Goal: Task Accomplishment & Management: Use online tool/utility

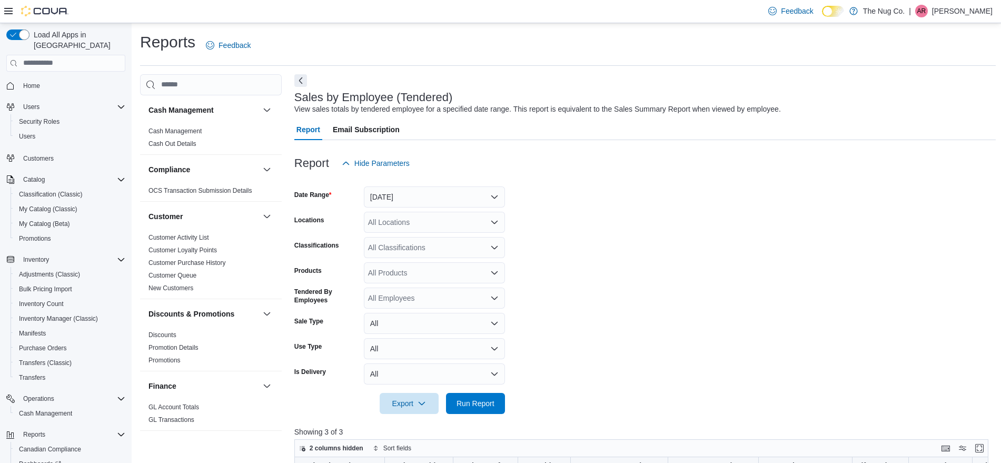
scroll to position [527, 0]
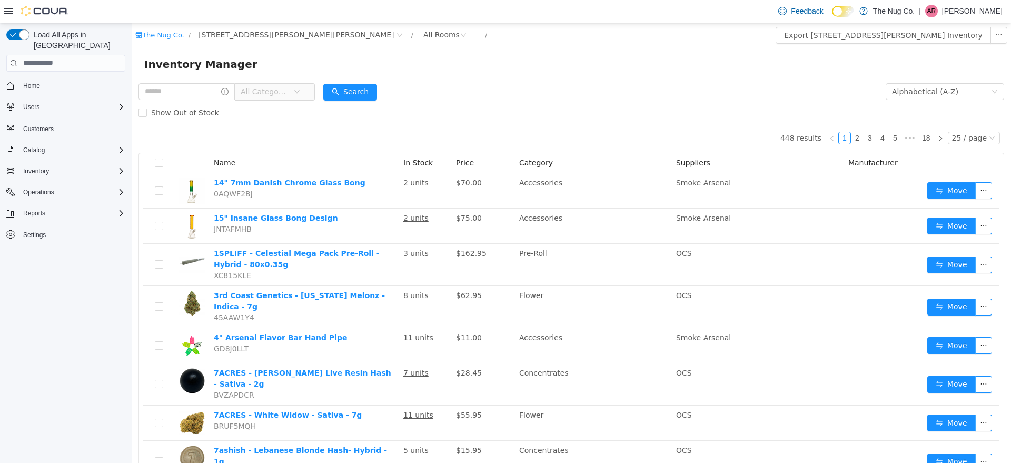
click at [284, 90] on span "All Categories" at bounding box center [265, 91] width 48 height 11
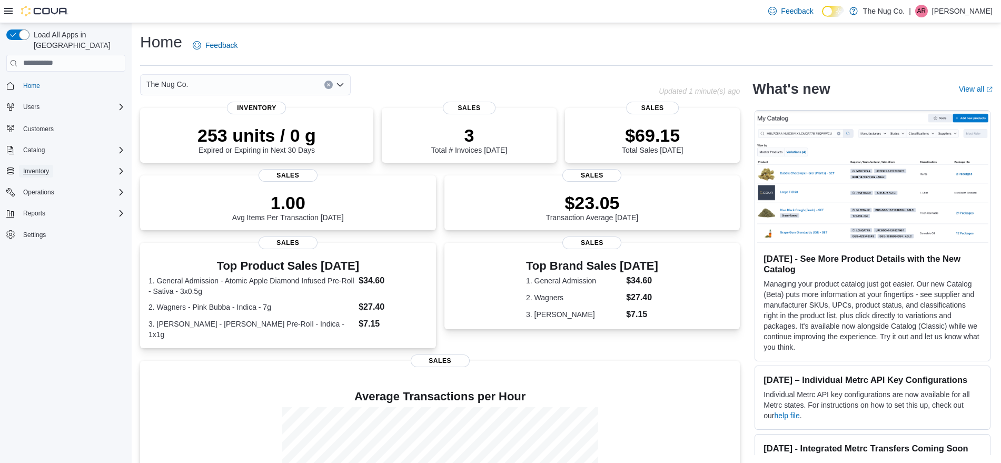
click at [34, 167] on span "Inventory" at bounding box center [36, 171] width 26 height 8
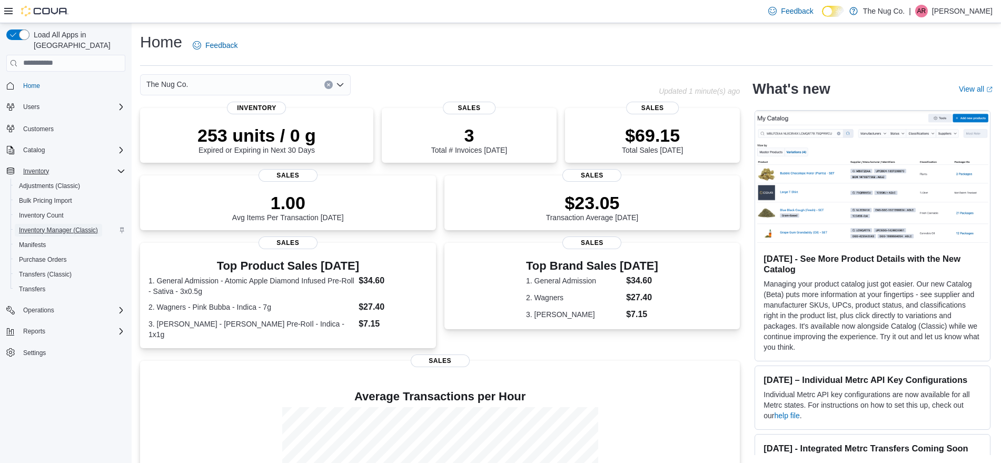
click at [46, 226] on span "Inventory Manager (Classic)" at bounding box center [58, 230] width 79 height 8
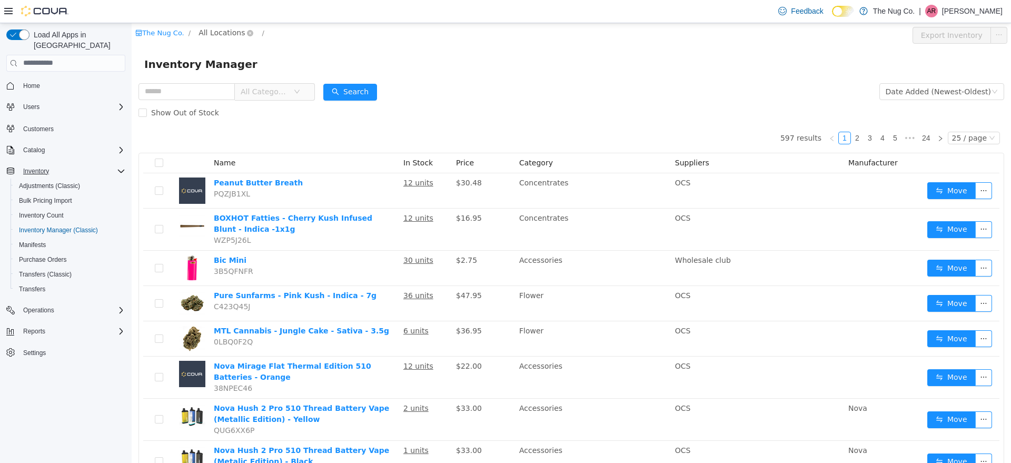
click at [214, 27] on span "All Locations" at bounding box center [221, 32] width 46 height 12
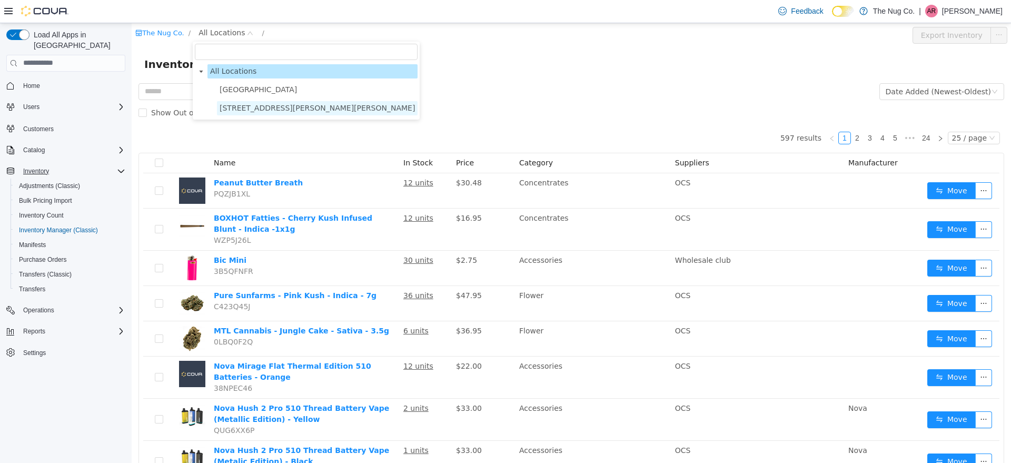
click at [224, 110] on span "[STREET_ADDRESS][PERSON_NAME][PERSON_NAME]" at bounding box center [317, 107] width 195 height 8
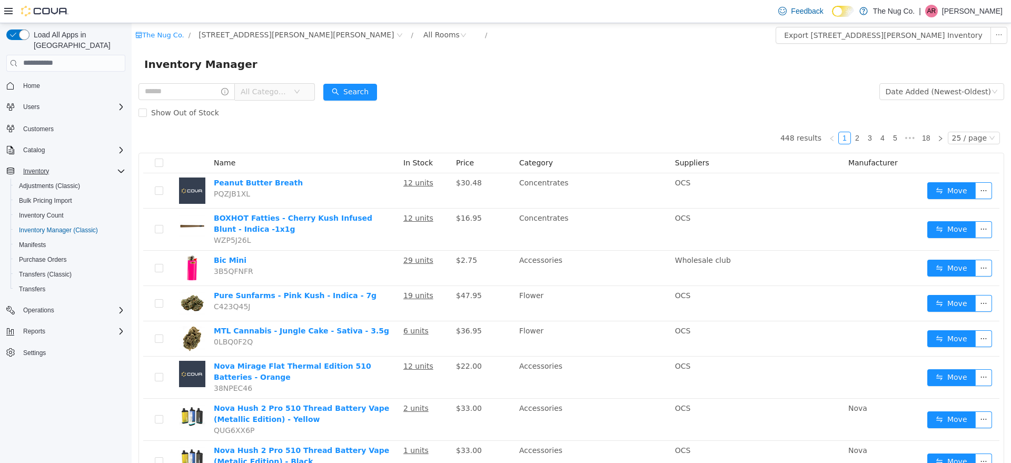
click at [287, 93] on span "All Categories" at bounding box center [265, 91] width 48 height 11
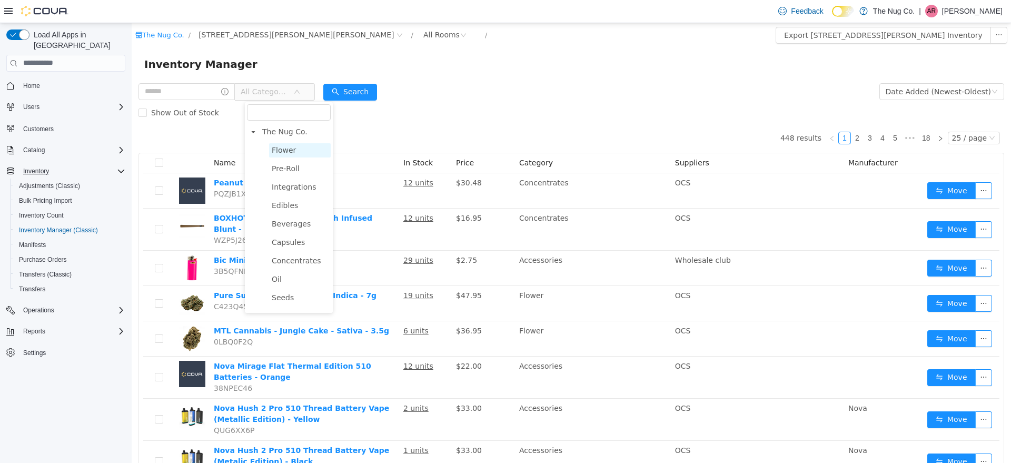
click at [300, 153] on span "Flower" at bounding box center [300, 150] width 62 height 14
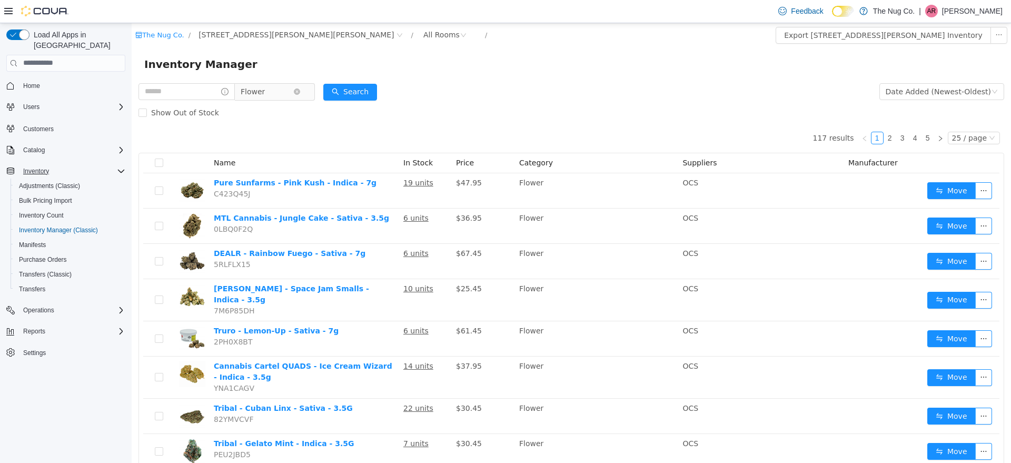
click at [300, 95] on icon "icon: down" at bounding box center [297, 91] width 6 height 7
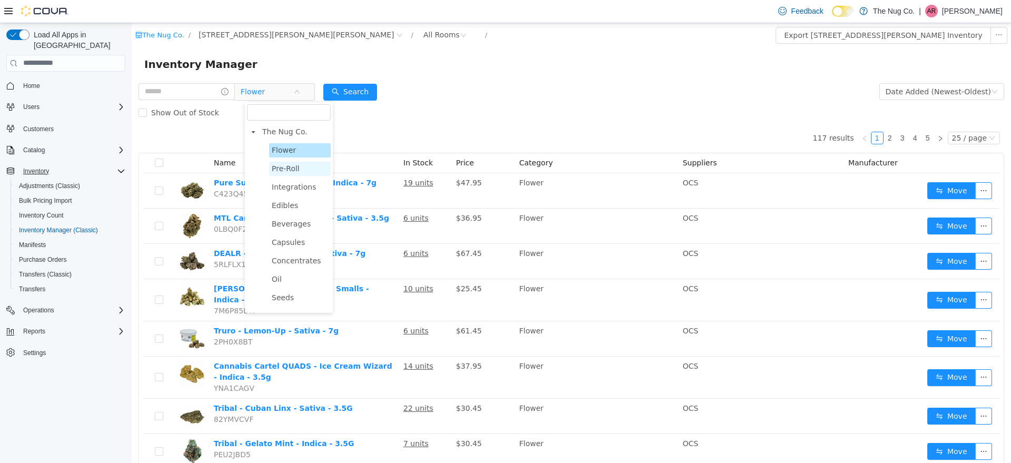
click at [284, 169] on span "Pre-Roll" at bounding box center [286, 168] width 28 height 8
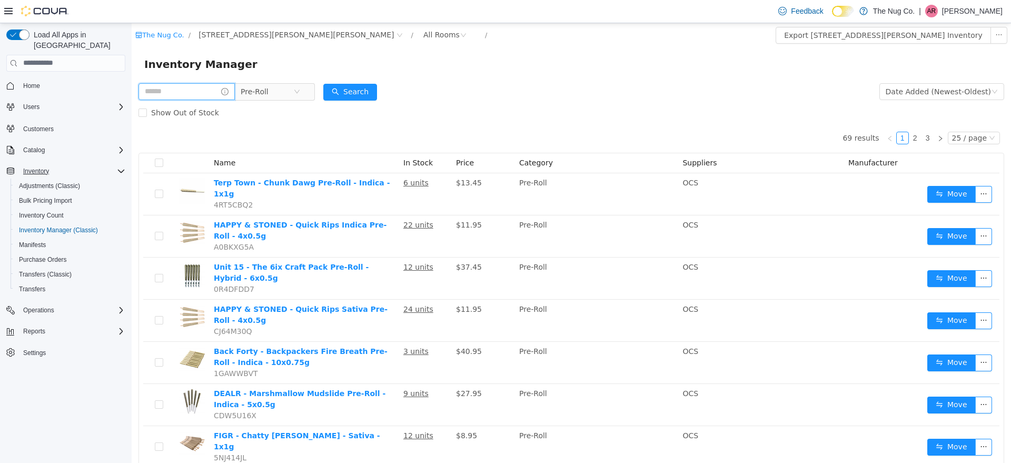
click at [185, 87] on input "text" at bounding box center [186, 91] width 96 height 17
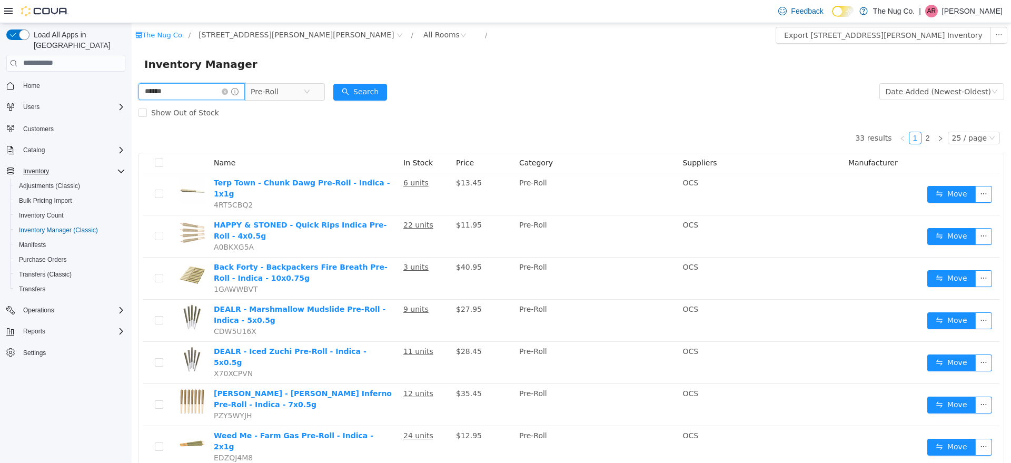
drag, startPoint x: 172, startPoint y: 96, endPoint x: 44, endPoint y: 88, distance: 127.6
click at [132, 88] on html "The Nug Co. / [STREET_ADDRESS][PERSON_NAME] / All Rooms / Export [STREET_ADDRES…" at bounding box center [571, 243] width 879 height 440
type input "******"
click at [357, 93] on button "Search" at bounding box center [360, 91] width 54 height 17
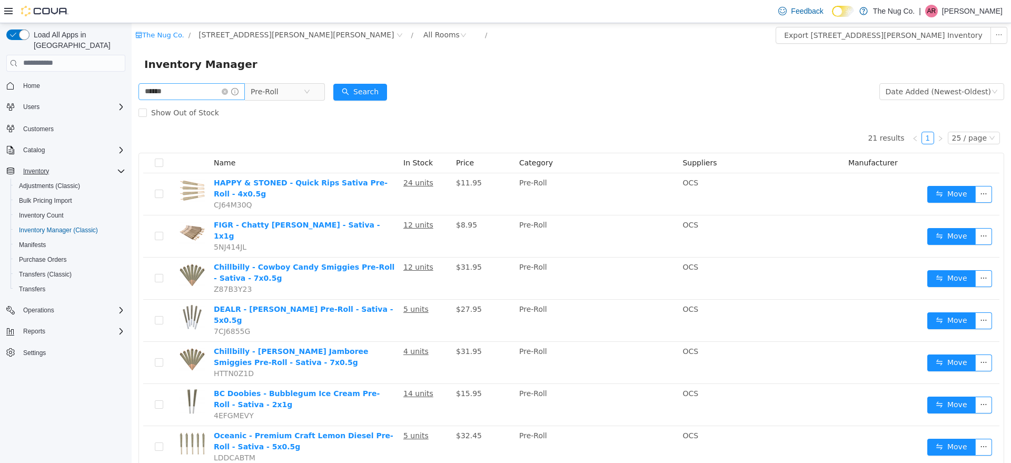
click at [233, 94] on span at bounding box center [230, 90] width 17 height 7
click at [234, 94] on span at bounding box center [230, 90] width 17 height 7
click at [228, 90] on icon "icon: close-circle" at bounding box center [225, 91] width 6 height 6
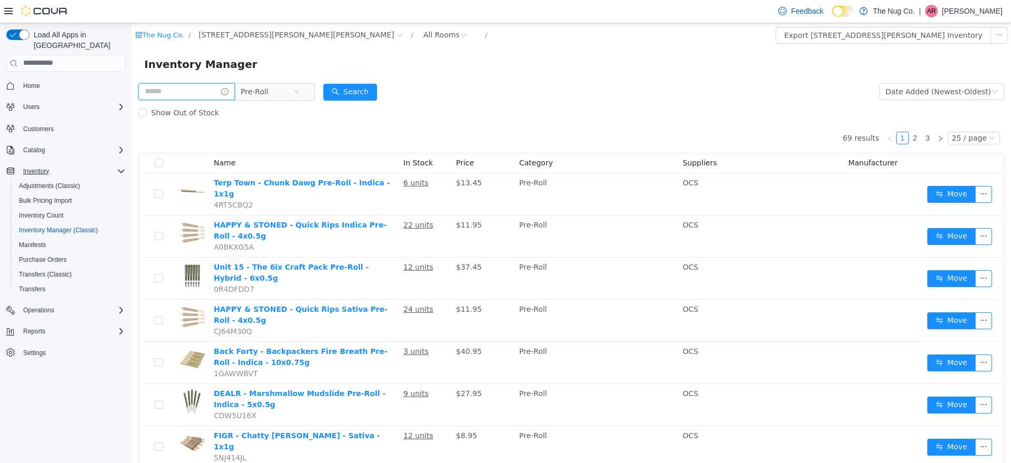
click at [209, 92] on input "text" at bounding box center [186, 91] width 96 height 17
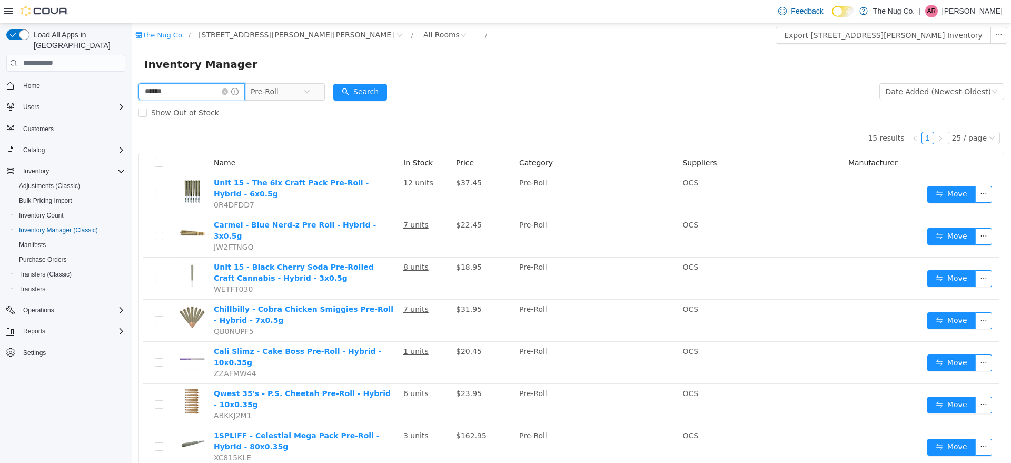
drag, startPoint x: 194, startPoint y: 90, endPoint x: 158, endPoint y: 131, distance: 54.8
click at [132, 107] on html "The Nug Co. / [STREET_ADDRESS][PERSON_NAME] / All Rooms / Export [STREET_ADDRES…" at bounding box center [571, 243] width 879 height 440
click at [387, 99] on button "Search" at bounding box center [360, 91] width 54 height 17
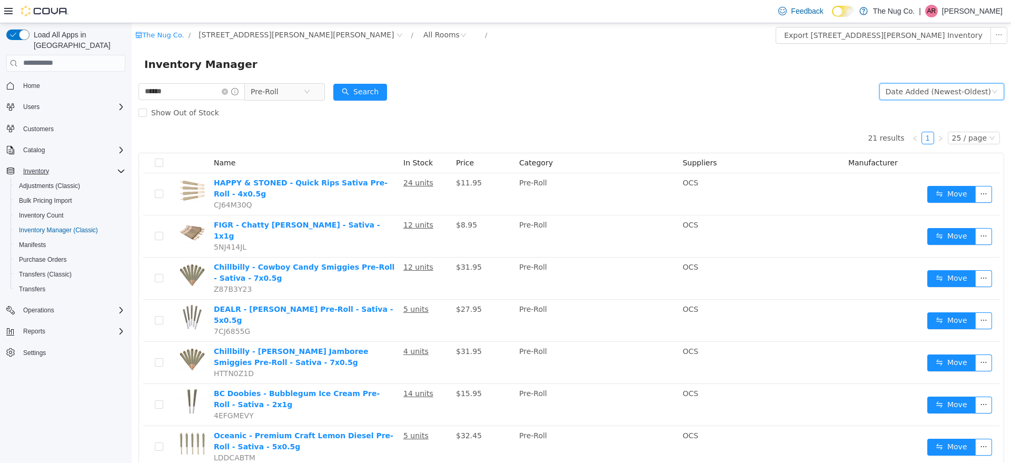
click at [953, 83] on div "Date Added (Newest-Oldest)" at bounding box center [941, 91] width 125 height 17
click at [919, 106] on li "Alphabetical (A-Z)" at bounding box center [935, 112] width 118 height 17
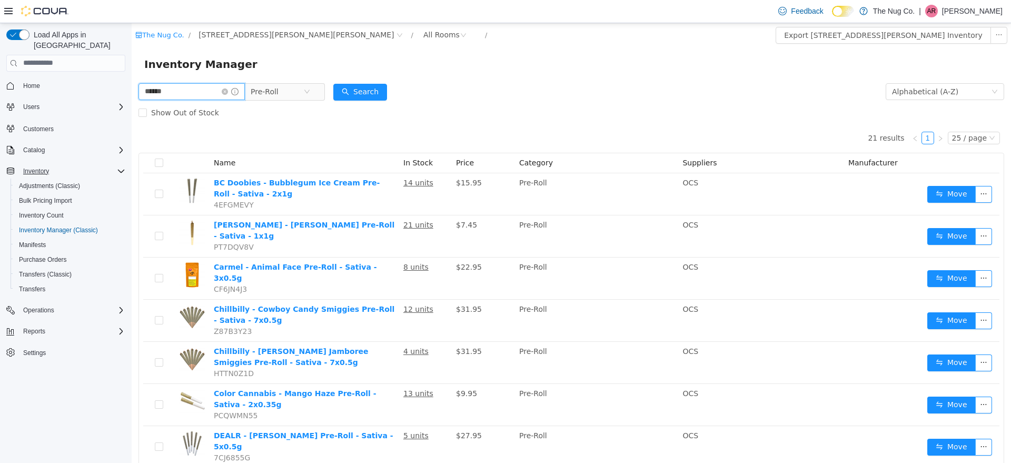
drag, startPoint x: 174, startPoint y: 89, endPoint x: 0, endPoint y: 106, distance: 175.1
click at [132, 106] on html "The Nug Co. / [STREET_ADDRESS][PERSON_NAME] / All Rooms / Export [STREET_ADDRES…" at bounding box center [571, 243] width 879 height 440
type input "******"
click at [373, 86] on button "Search" at bounding box center [360, 91] width 54 height 17
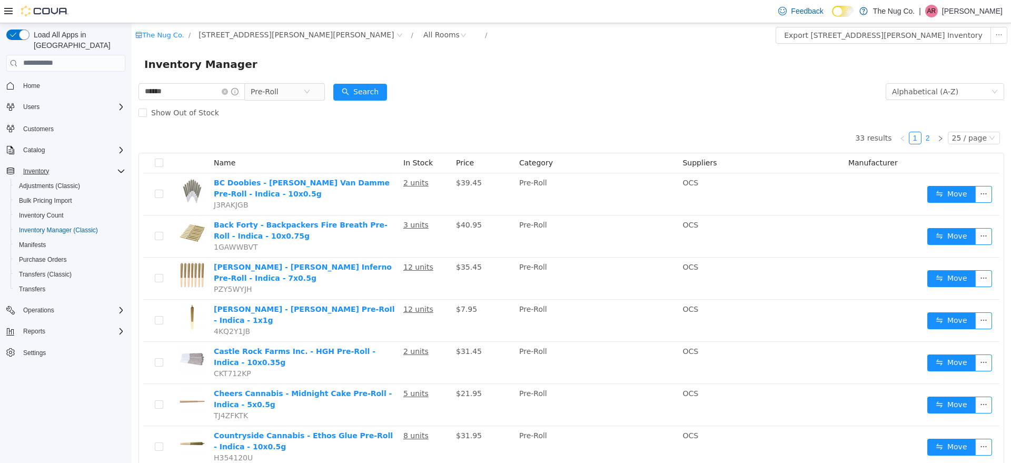
click at [922, 137] on link "2" at bounding box center [928, 138] width 12 height 12
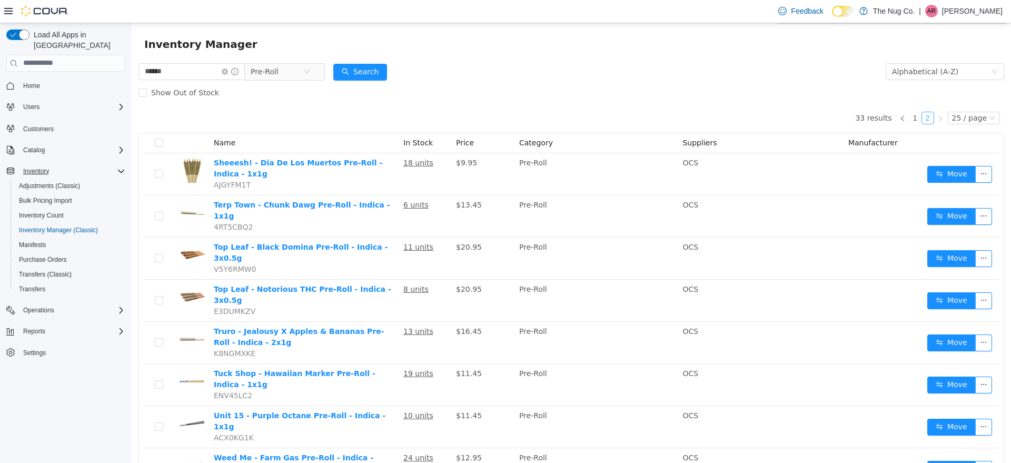
scroll to position [36, 0]
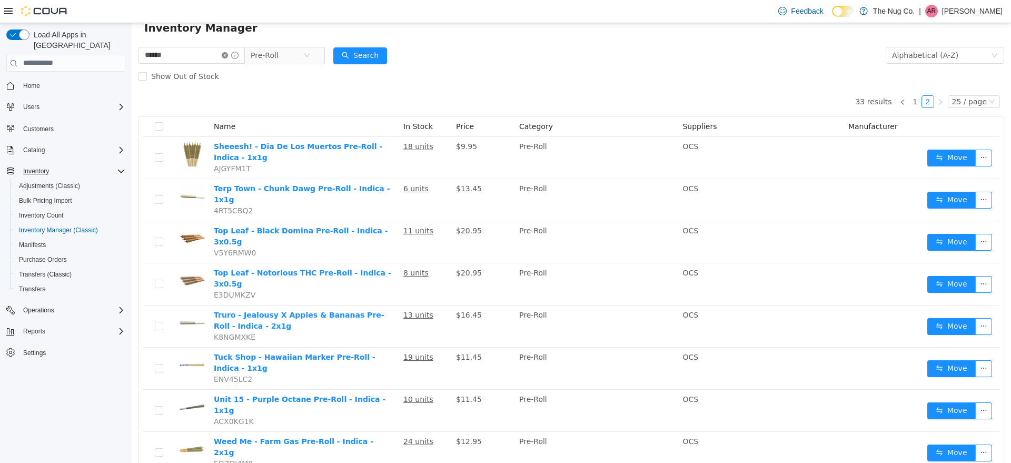
click at [228, 54] on icon "icon: close-circle" at bounding box center [225, 55] width 6 height 6
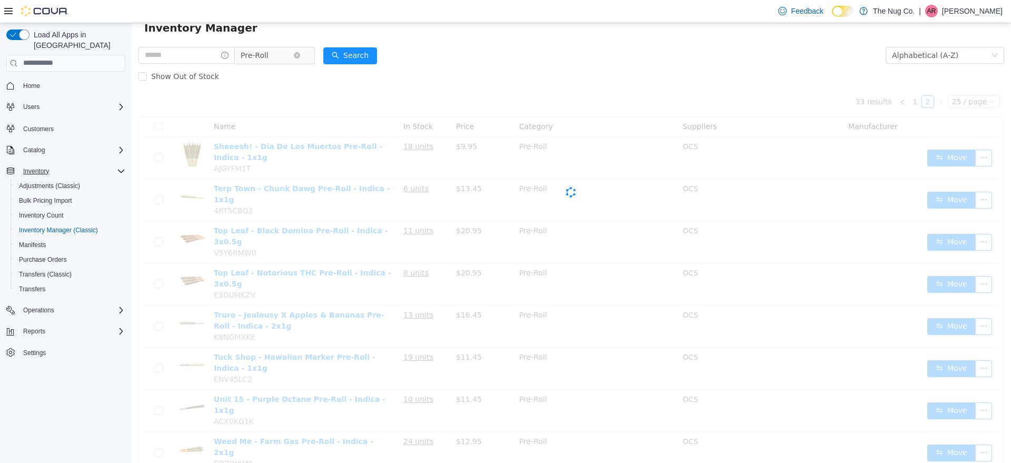
click at [293, 58] on span "Pre-Roll" at bounding box center [267, 55] width 53 height 16
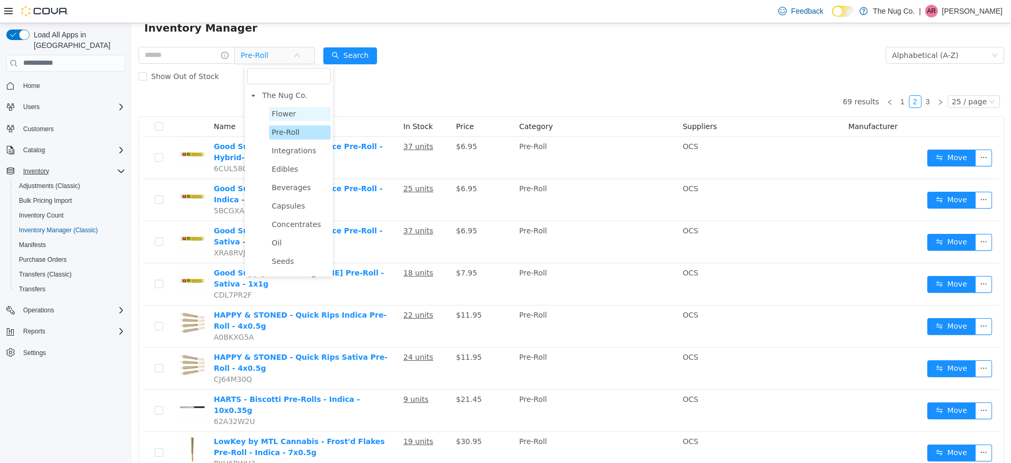
click at [316, 117] on span "Flower" at bounding box center [300, 113] width 62 height 14
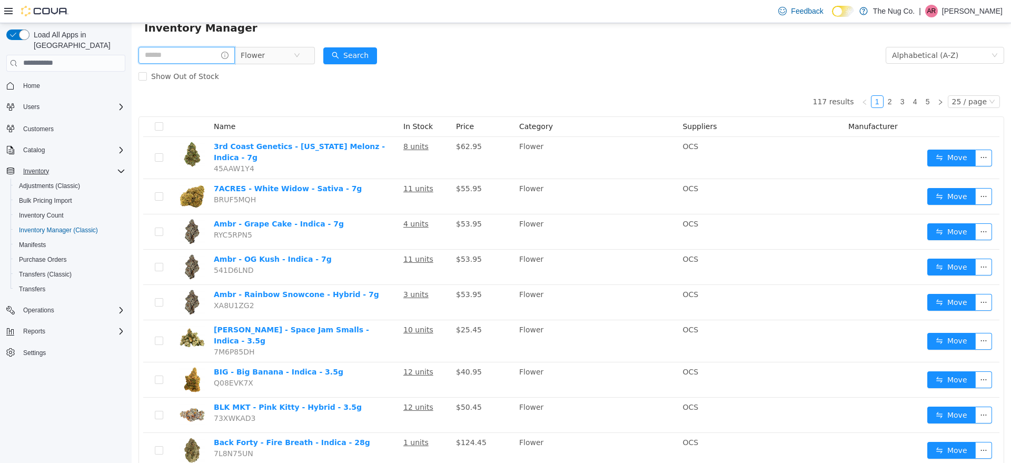
click at [155, 56] on input "text" at bounding box center [186, 54] width 96 height 17
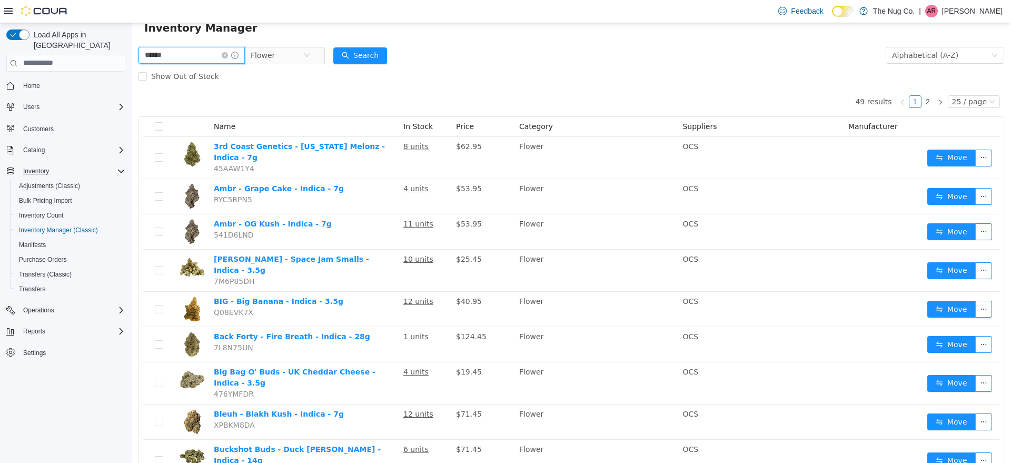
drag, startPoint x: 183, startPoint y: 52, endPoint x: 165, endPoint y: 77, distance: 31.0
click at [132, 54] on html "The Nug Co. / [STREET_ADDRESS][PERSON_NAME] / All Rooms / Export [STREET_ADDRES…" at bounding box center [571, 206] width 879 height 440
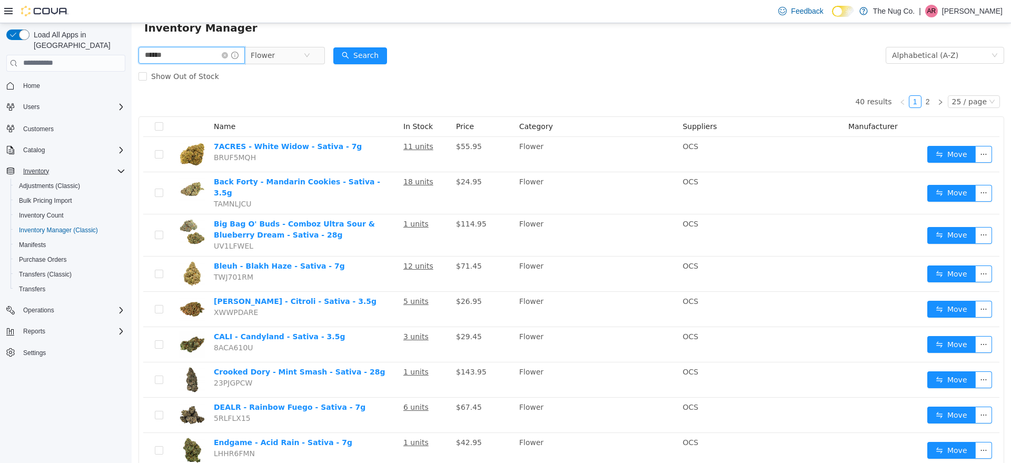
drag, startPoint x: 182, startPoint y: 53, endPoint x: 132, endPoint y: 127, distance: 89.5
click at [132, 104] on html "The Nug Co. / [STREET_ADDRESS][PERSON_NAME] / All Rooms / Export [STREET_ADDRES…" at bounding box center [571, 206] width 879 height 440
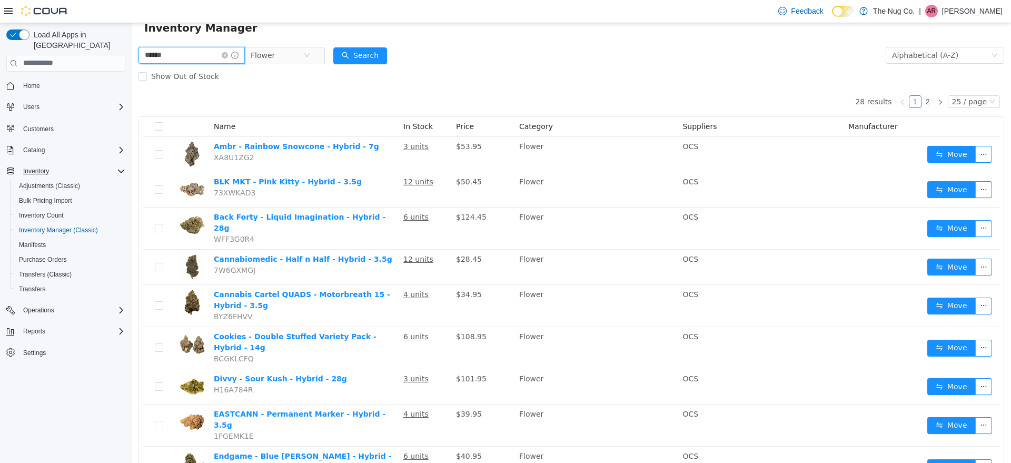
drag, startPoint x: 180, startPoint y: 54, endPoint x: 132, endPoint y: 98, distance: 65.2
click at [132, 74] on html "The Nug Co. / [STREET_ADDRESS][PERSON_NAME] / All Rooms / Export [STREET_ADDRES…" at bounding box center [571, 206] width 879 height 440
type input "***"
click at [361, 52] on button "Search" at bounding box center [360, 55] width 54 height 17
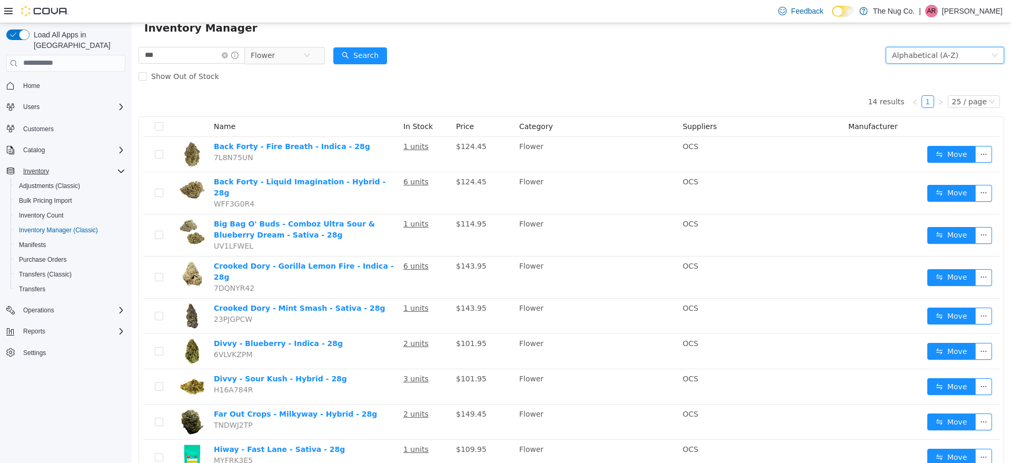
click at [923, 57] on div "Alphabetical (A-Z)" at bounding box center [925, 55] width 66 height 16
click at [915, 127] on li "Date Added (Newest-Oldest)" at bounding box center [935, 126] width 118 height 17
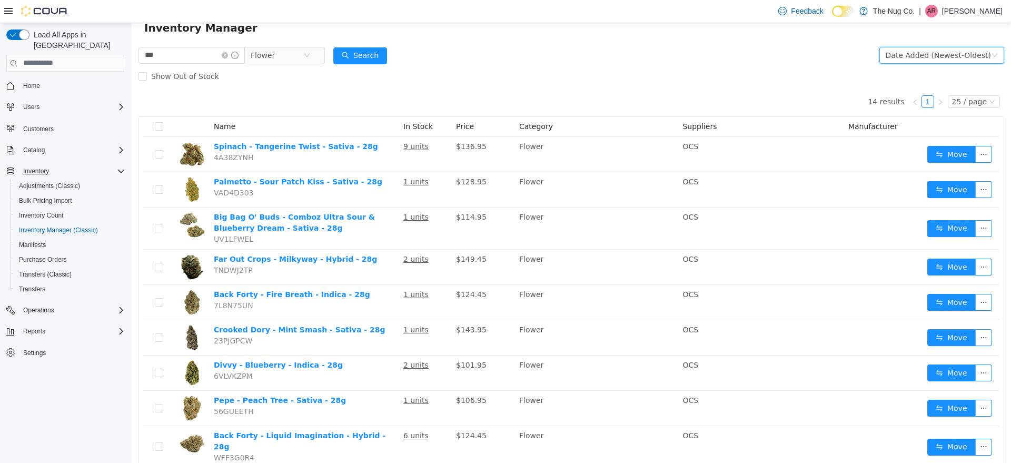
click at [907, 53] on div "Date Added (Newest-Oldest)" at bounding box center [938, 55] width 105 height 16
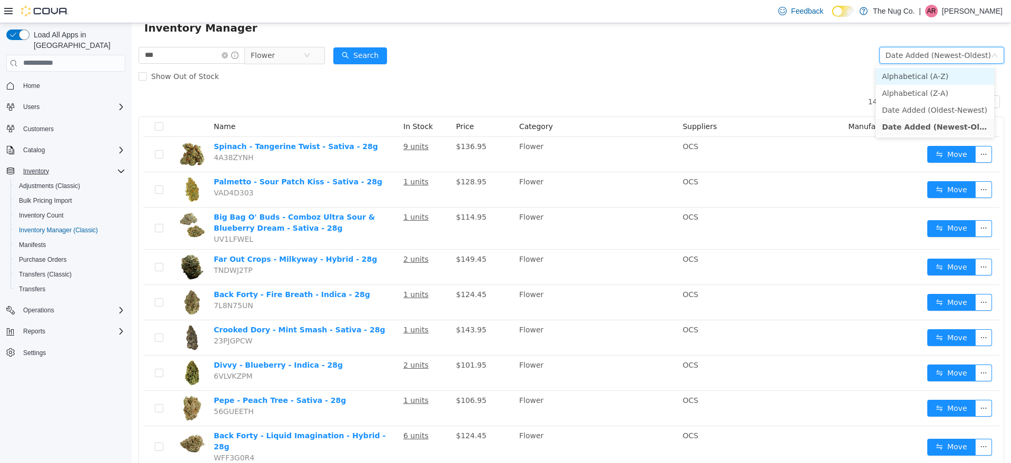
click at [918, 75] on li "Alphabetical (A-Z)" at bounding box center [935, 75] width 118 height 17
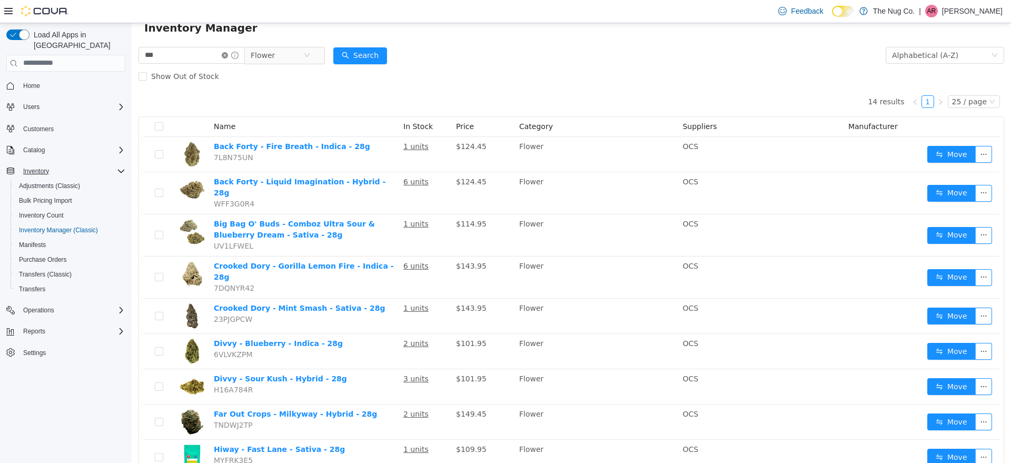
click at [228, 52] on icon "icon: close-circle" at bounding box center [225, 55] width 6 height 6
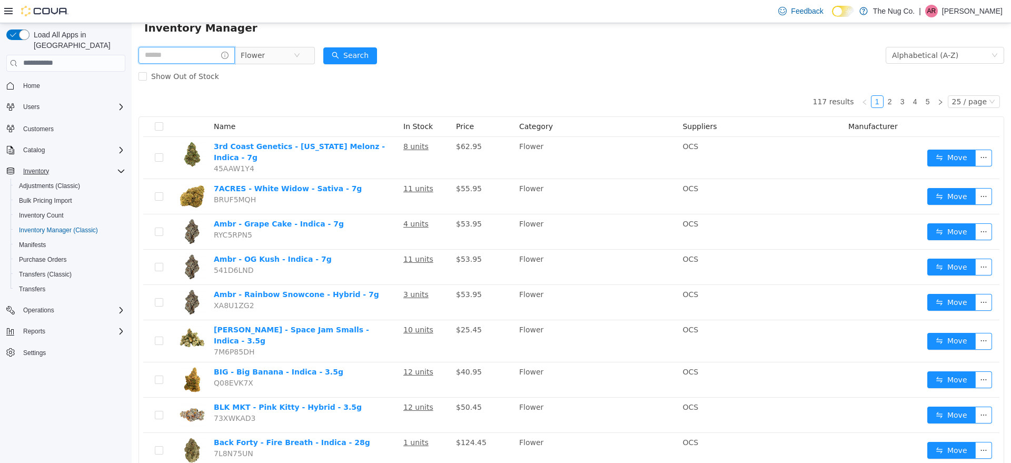
click at [158, 59] on input "text" at bounding box center [186, 54] width 96 height 17
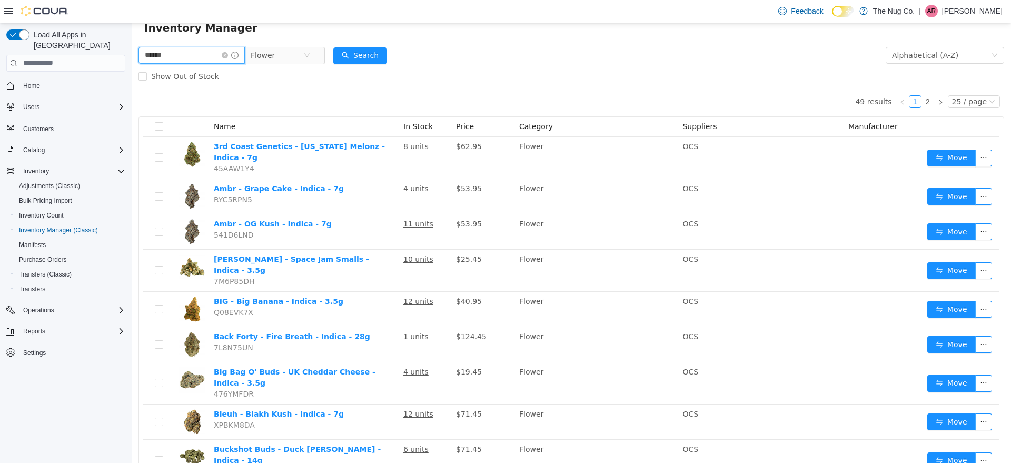
drag, startPoint x: 176, startPoint y: 62, endPoint x: 0, endPoint y: 133, distance: 190.2
click at [132, 133] on html "The Nug Co. / [STREET_ADDRESS][PERSON_NAME] / All Rooms / Export [STREET_ADDRES…" at bounding box center [571, 206] width 879 height 440
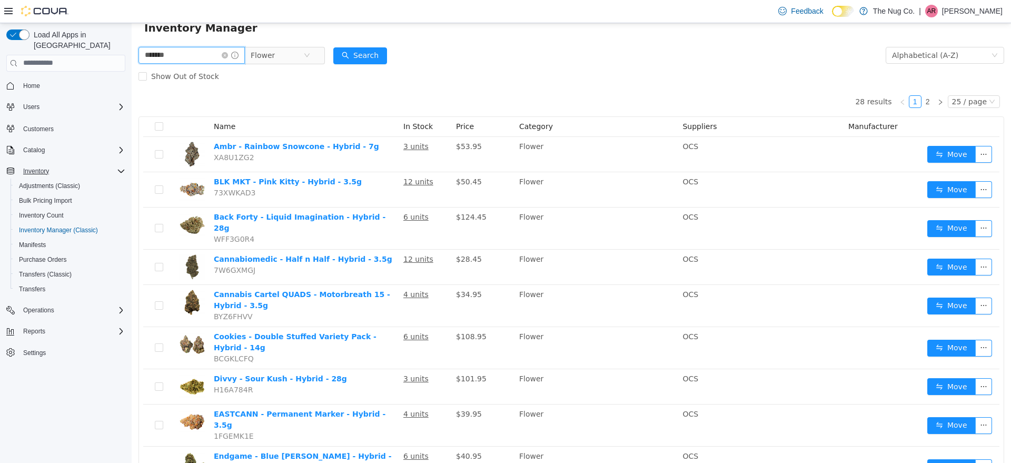
click at [191, 54] on input "*******" at bounding box center [191, 54] width 106 height 17
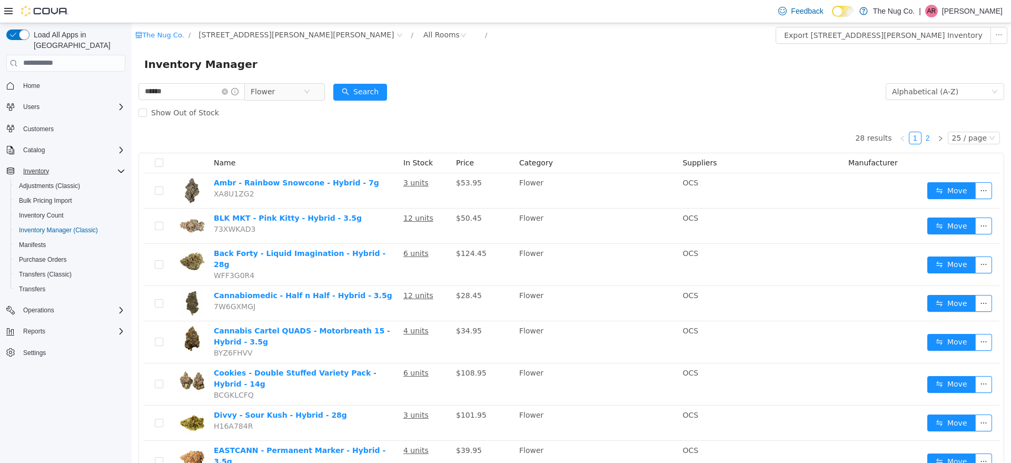
click at [923, 143] on link "2" at bounding box center [928, 138] width 12 height 12
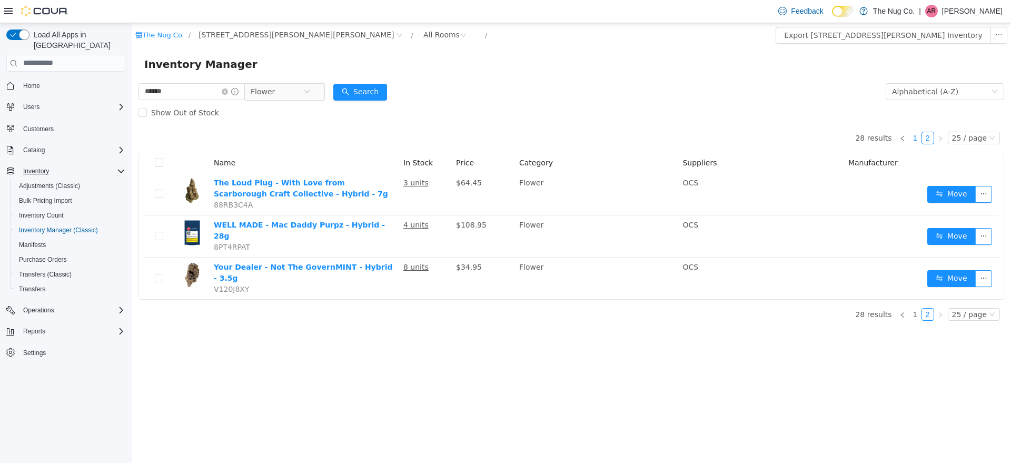
click at [919, 143] on li "1" at bounding box center [915, 137] width 13 height 13
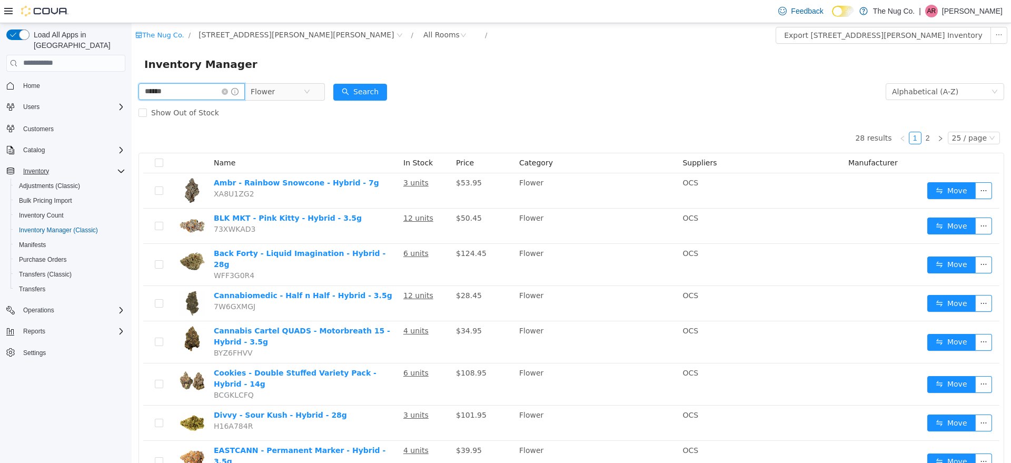
drag, startPoint x: 213, startPoint y: 94, endPoint x: 132, endPoint y: 123, distance: 86.6
click at [132, 100] on html "The Nug Co. / [STREET_ADDRESS][PERSON_NAME] / All Rooms / Export [STREET_ADDRES…" at bounding box center [571, 243] width 879 height 440
click at [377, 90] on button "Search" at bounding box center [360, 91] width 54 height 17
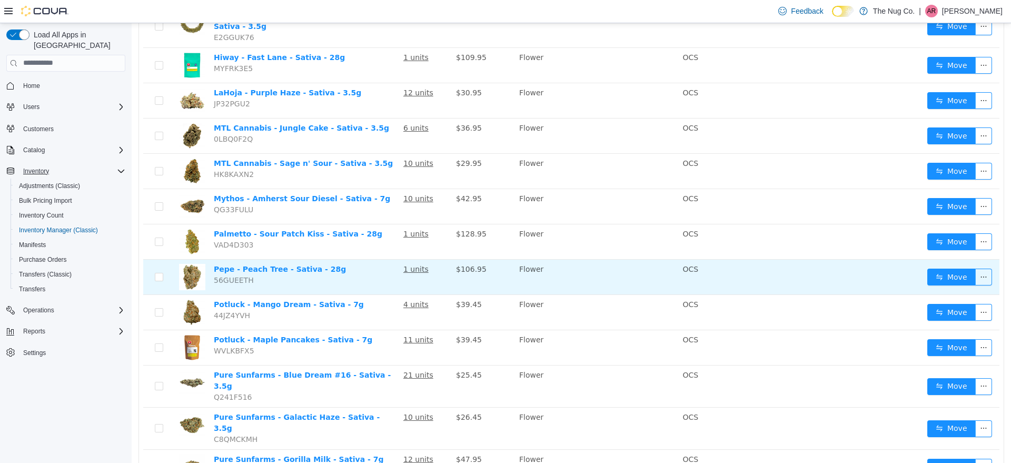
scroll to position [636, 0]
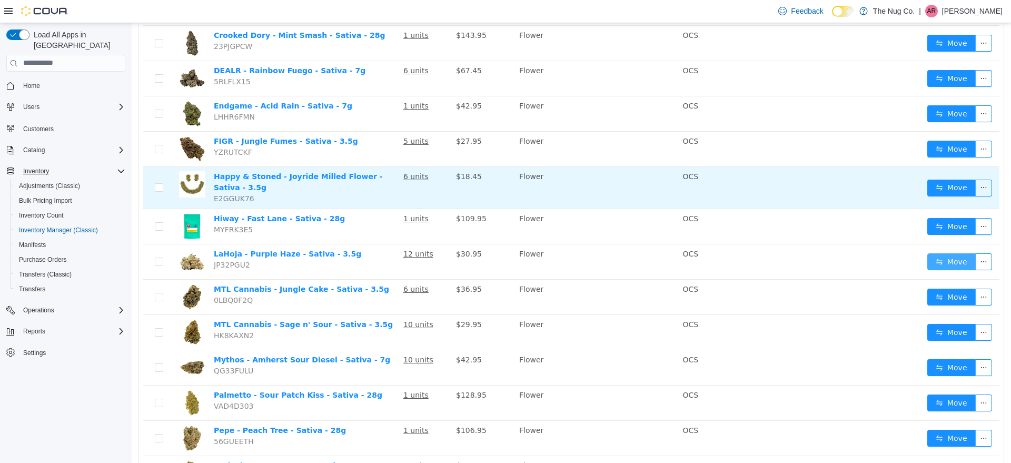
drag, startPoint x: 930, startPoint y: 229, endPoint x: 930, endPoint y: 167, distance: 62.1
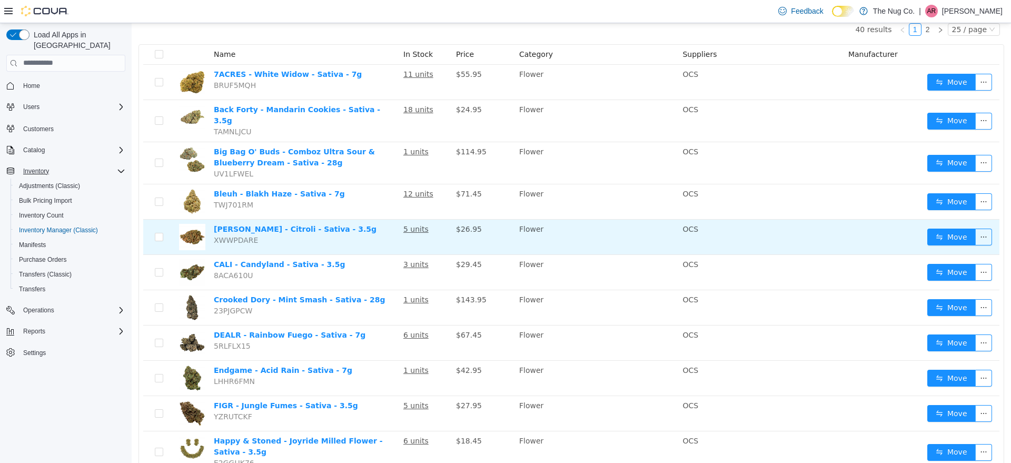
scroll to position [0, 0]
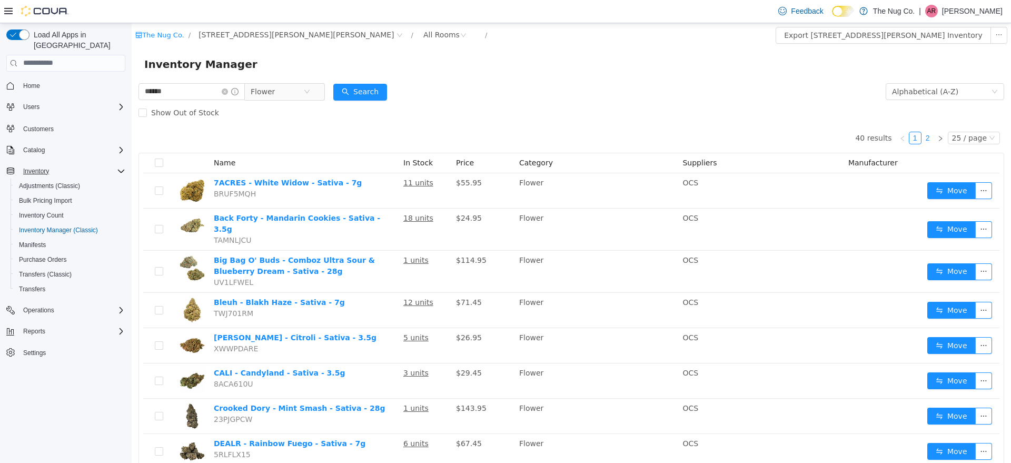
click at [922, 137] on link "2" at bounding box center [928, 138] width 12 height 12
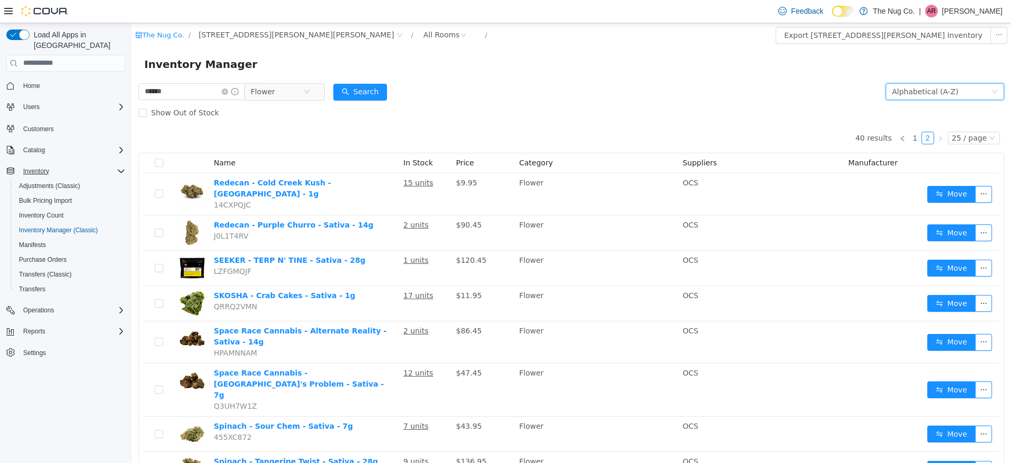
click at [925, 91] on div "Alphabetical (A-Z)" at bounding box center [925, 91] width 66 height 16
click at [724, 47] on div "Inventory Manager" at bounding box center [571, 64] width 879 height 34
click at [911, 132] on link "1" at bounding box center [915, 138] width 12 height 12
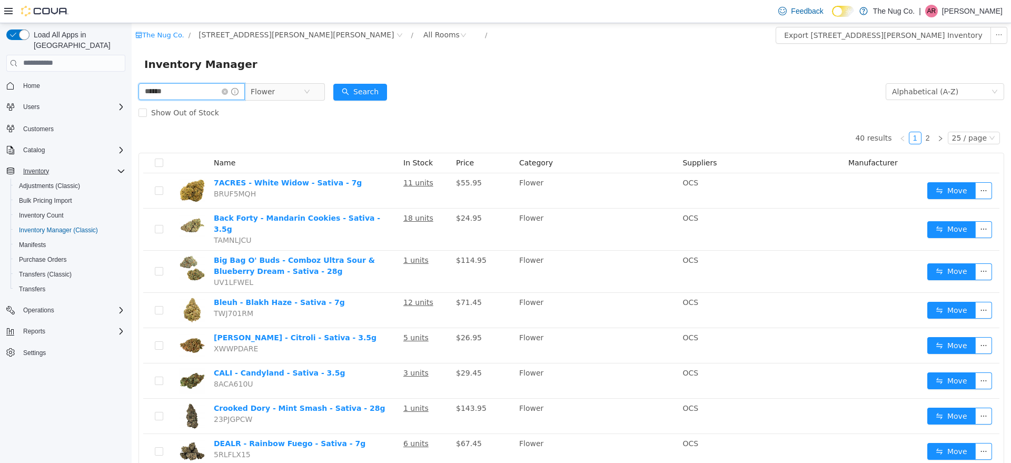
drag, startPoint x: 194, startPoint y: 91, endPoint x: 0, endPoint y: 80, distance: 194.6
click at [132, 80] on html "The Nug Co. / [STREET_ADDRESS][PERSON_NAME] / All Rooms / Export [STREET_ADDRES…" at bounding box center [571, 243] width 879 height 440
type input "******"
click at [380, 94] on button "Search" at bounding box center [360, 91] width 54 height 17
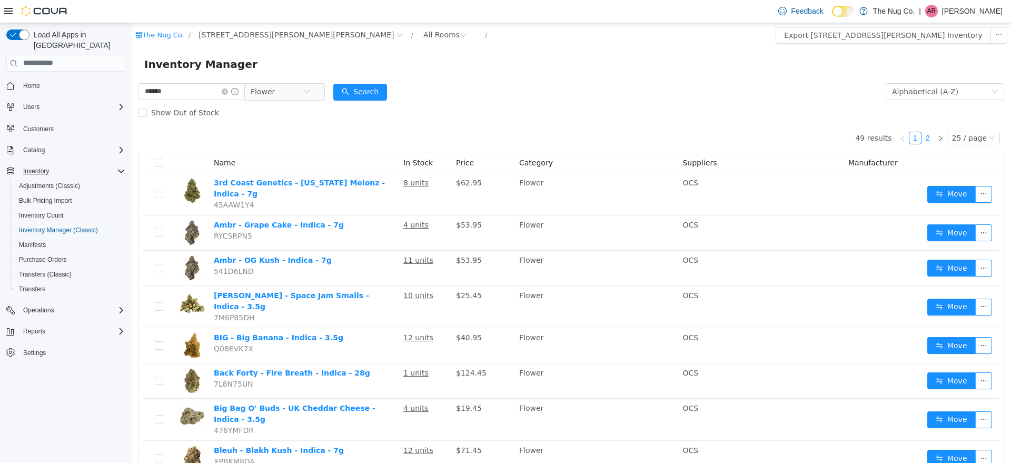
click at [926, 141] on link "2" at bounding box center [928, 138] width 12 height 12
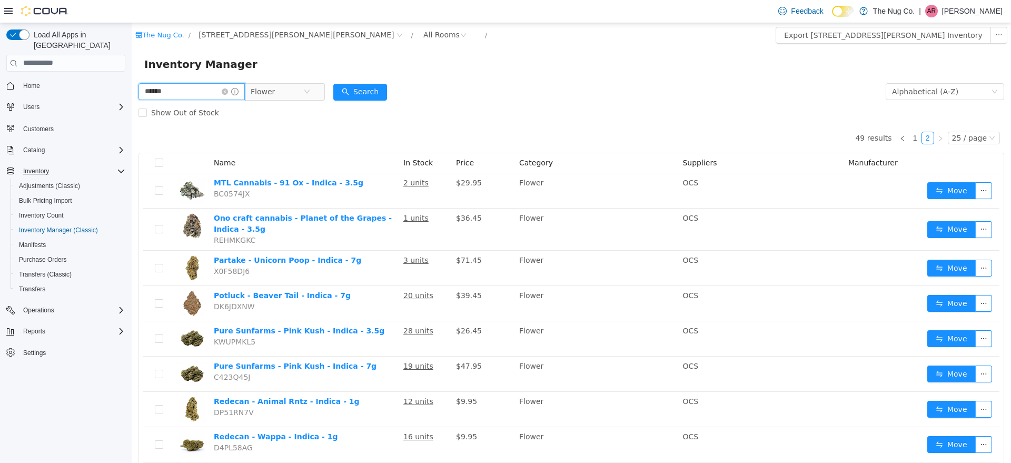
click at [231, 90] on input "******" at bounding box center [191, 91] width 106 height 17
click at [228, 90] on icon "icon: close-circle" at bounding box center [225, 91] width 6 height 6
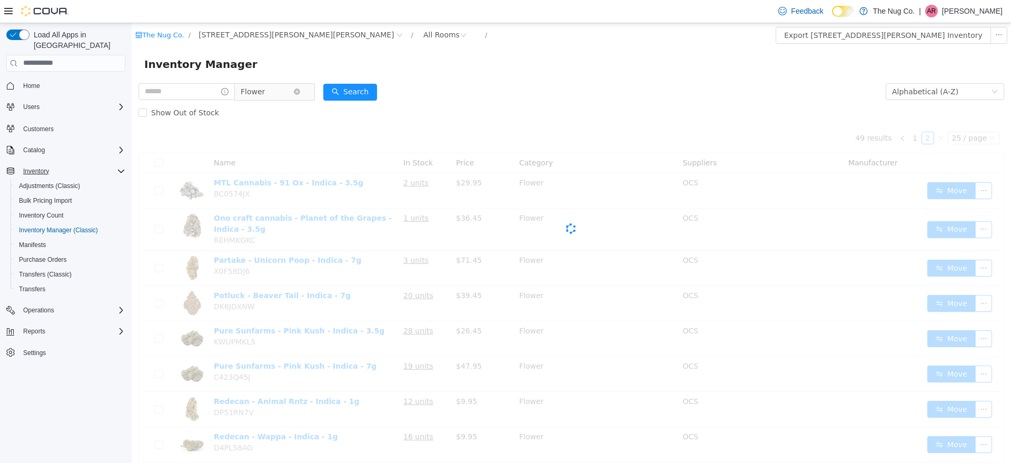
click at [281, 94] on span "Flower" at bounding box center [267, 91] width 53 height 16
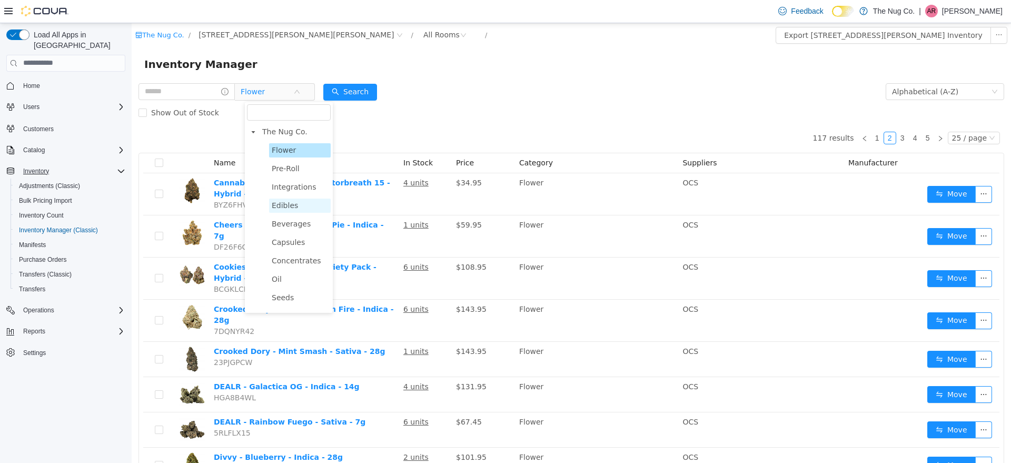
click at [299, 208] on span "Edibles" at bounding box center [300, 205] width 62 height 14
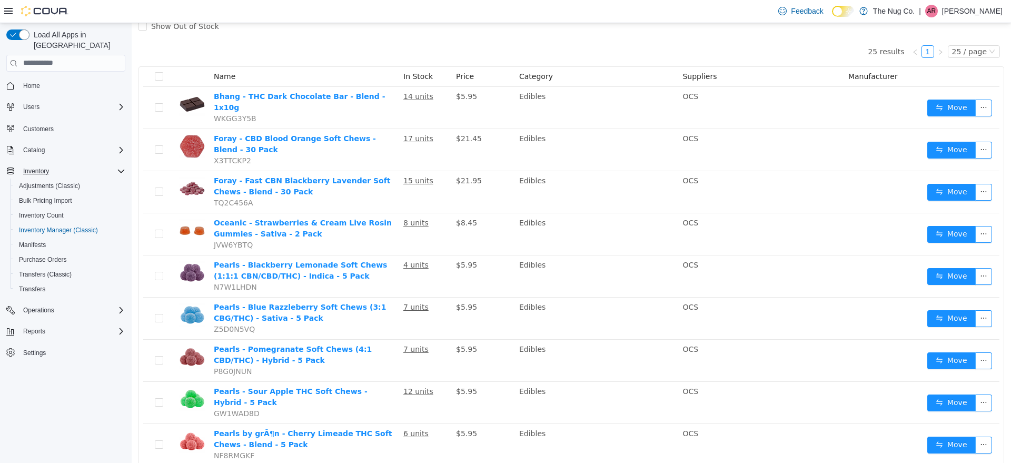
scroll to position [56, 0]
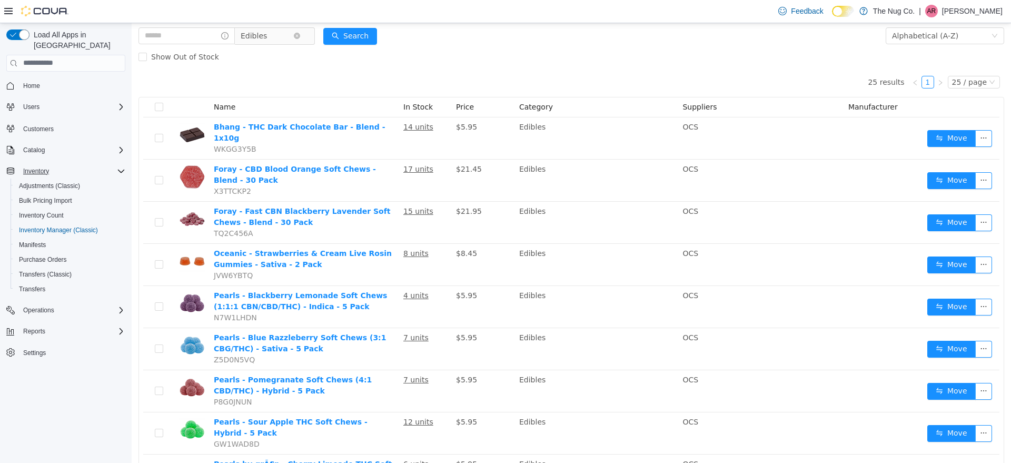
click at [306, 39] on span "Edibles" at bounding box center [270, 35] width 72 height 17
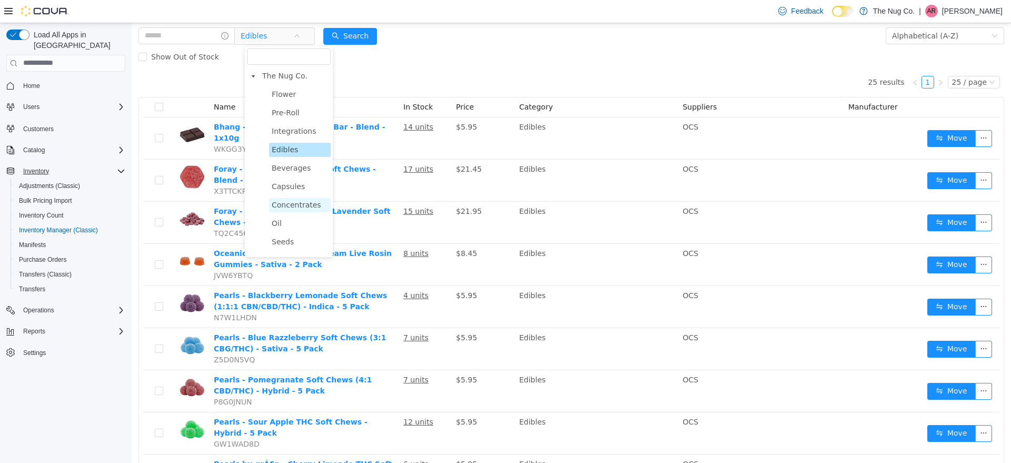
click at [292, 206] on span "Concentrates" at bounding box center [296, 204] width 49 height 8
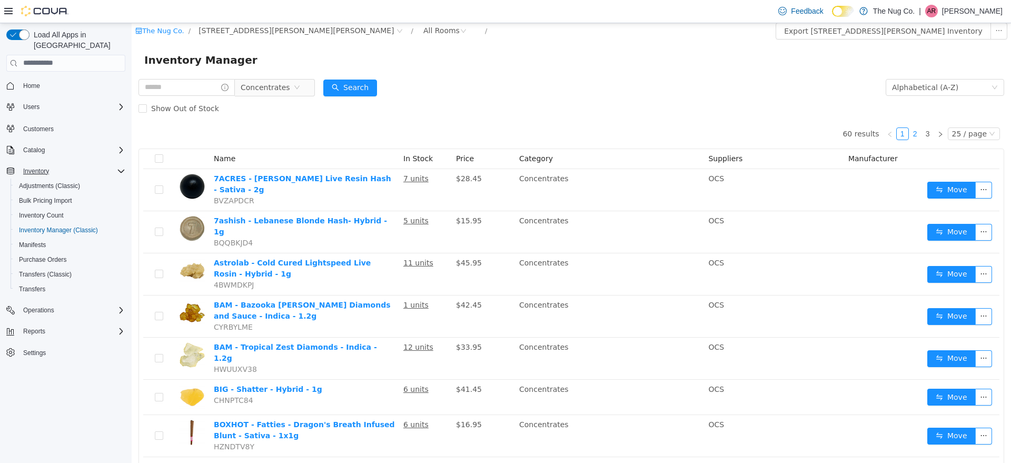
scroll to position [0, 0]
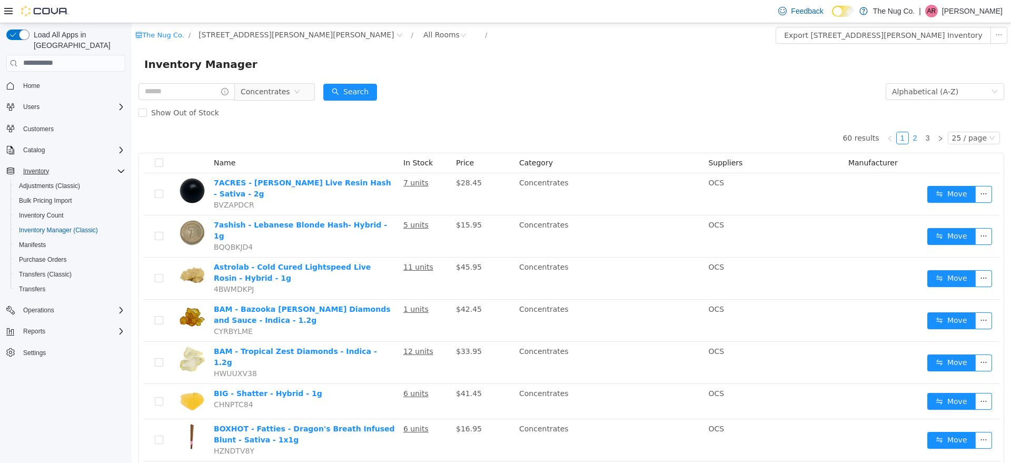
click at [912, 141] on link "2" at bounding box center [915, 138] width 12 height 12
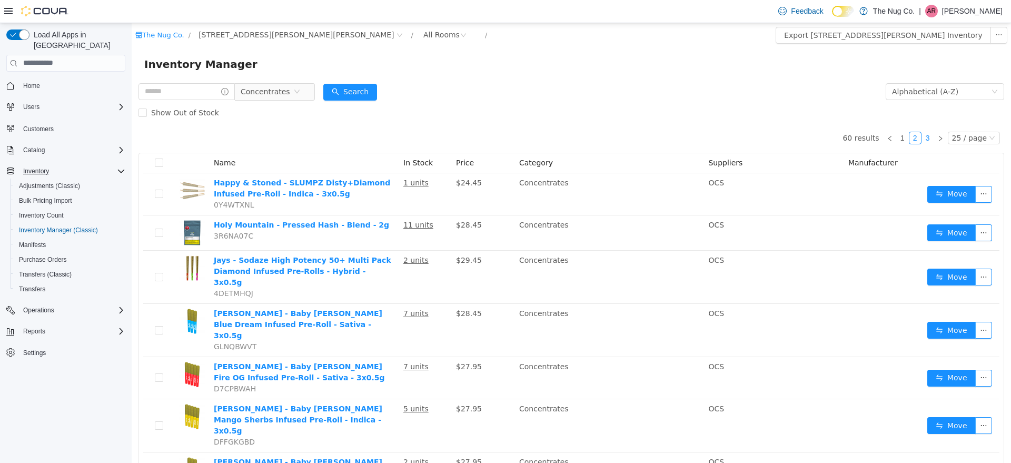
click at [922, 135] on link "3" at bounding box center [928, 138] width 12 height 12
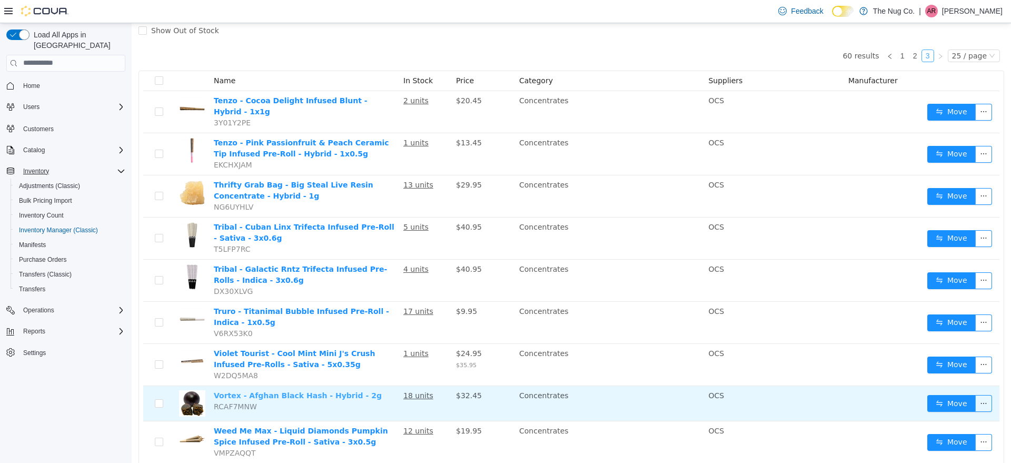
scroll to position [16, 0]
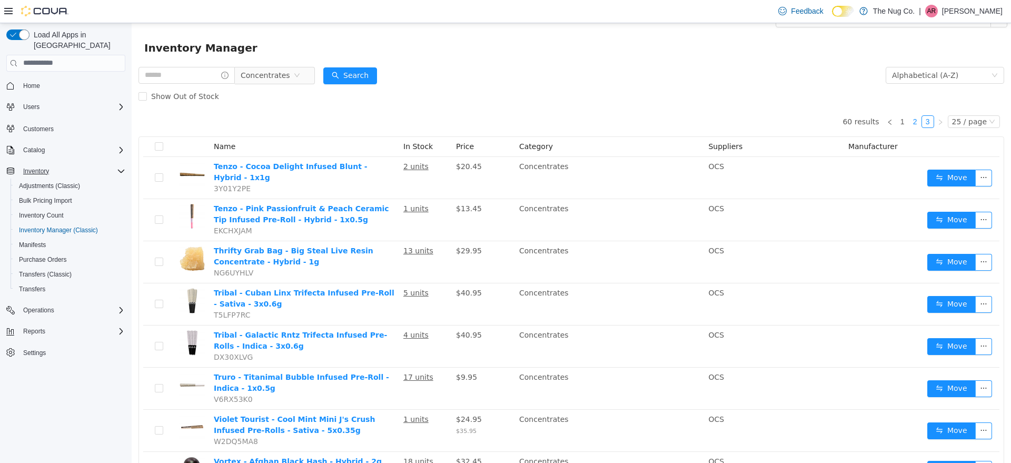
click at [909, 121] on link "2" at bounding box center [915, 121] width 12 height 12
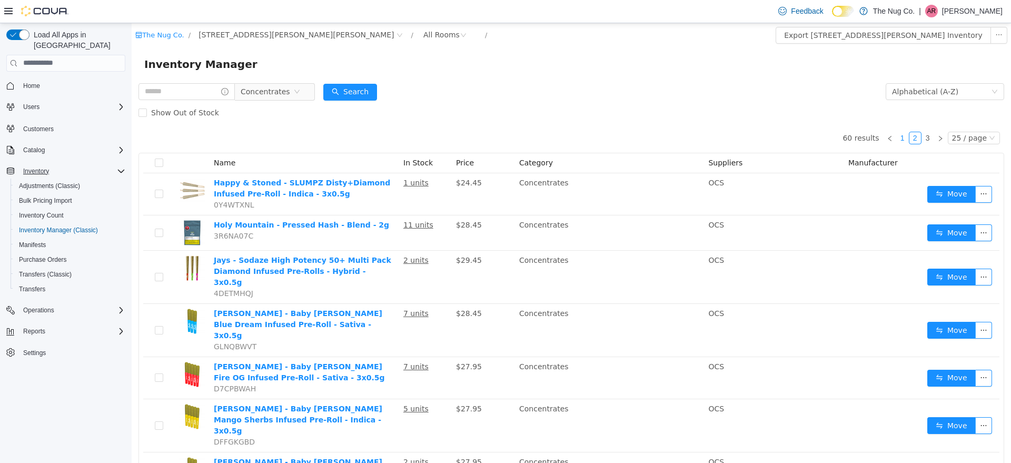
click at [897, 136] on link "1" at bounding box center [903, 138] width 12 height 12
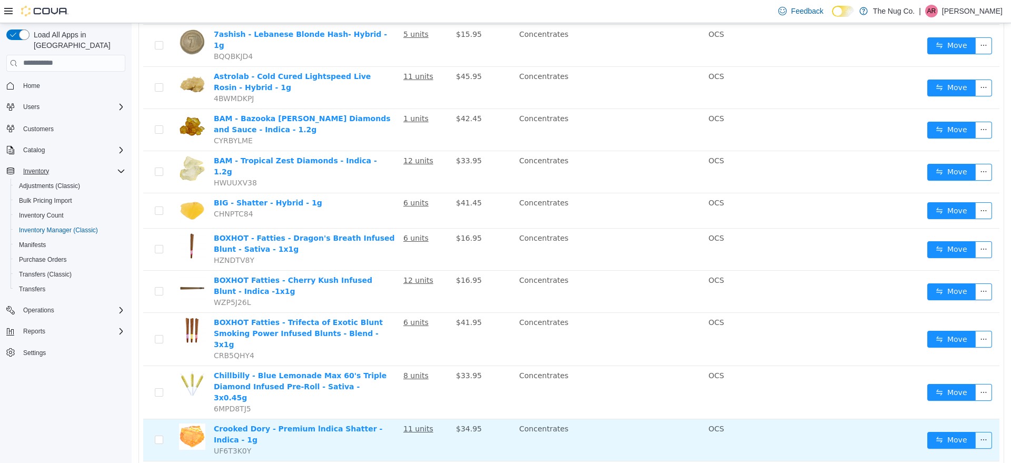
scroll to position [15, 0]
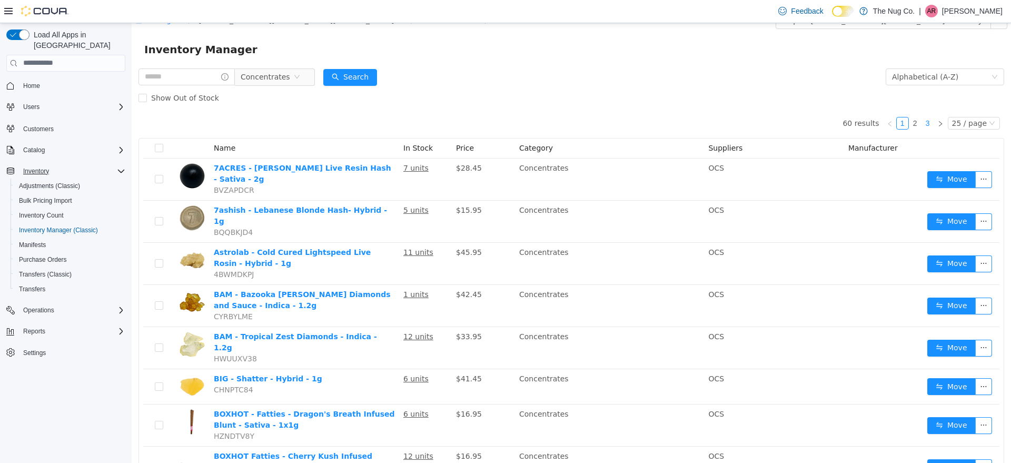
click at [927, 123] on link "3" at bounding box center [928, 123] width 12 height 12
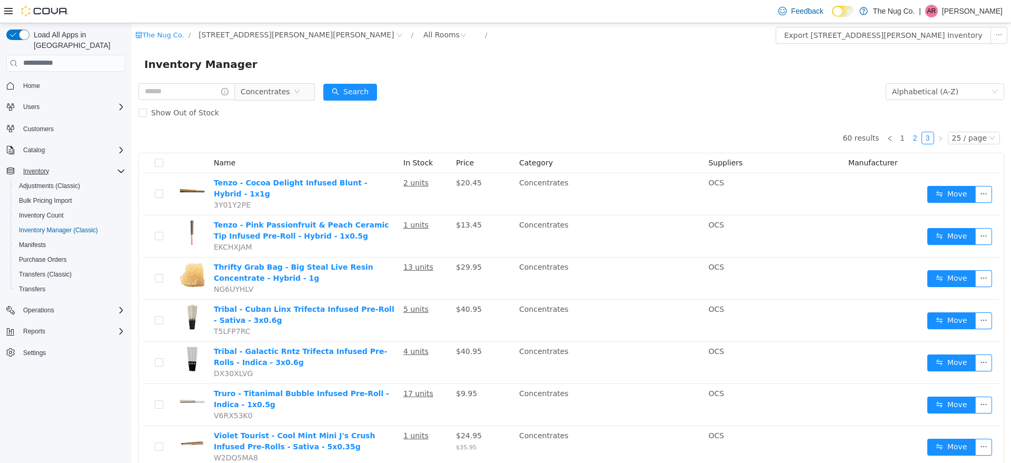
click at [909, 138] on link "2" at bounding box center [915, 138] width 12 height 12
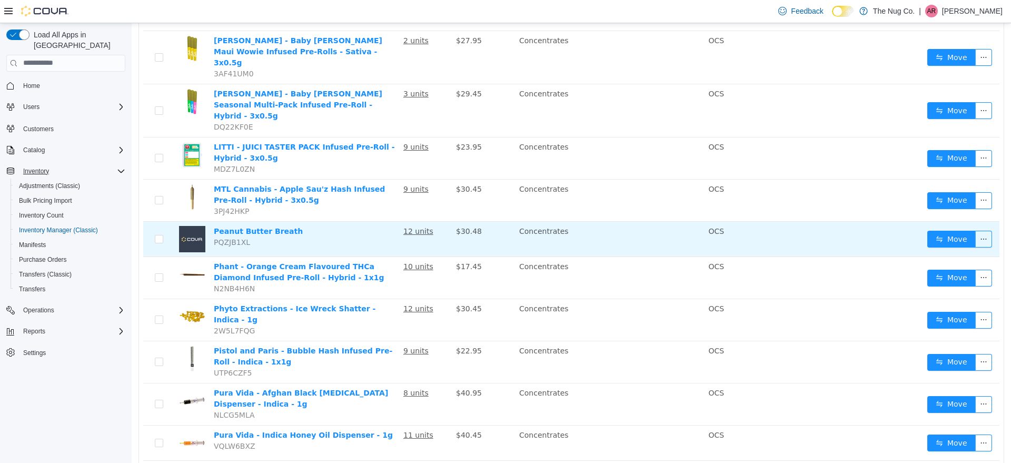
scroll to position [351, 0]
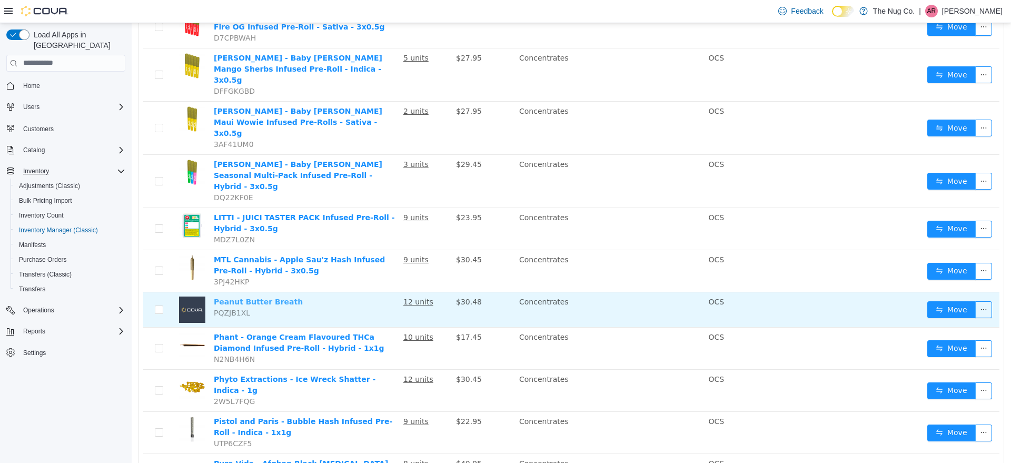
click at [264, 297] on link "Peanut Butter Breath" at bounding box center [258, 301] width 89 height 8
click at [936, 301] on button "Move" at bounding box center [951, 309] width 48 height 17
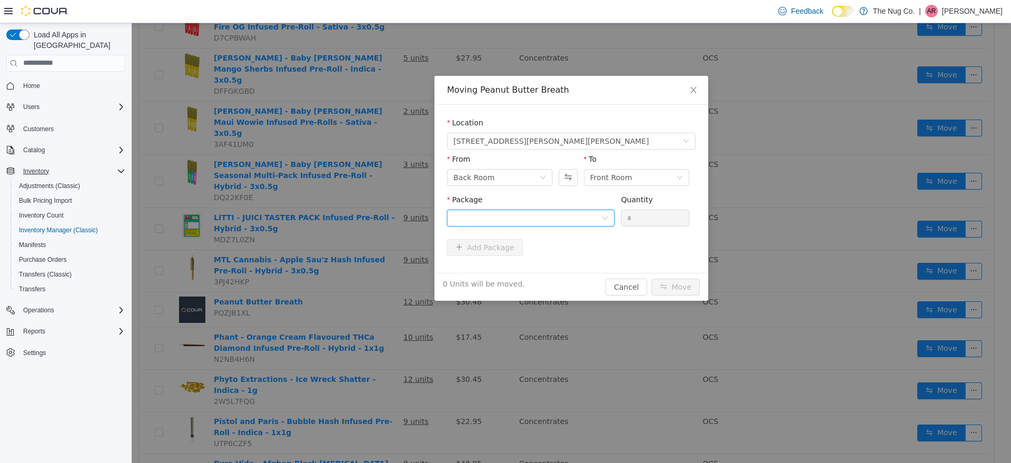
click at [587, 215] on div at bounding box center [527, 218] width 148 height 16
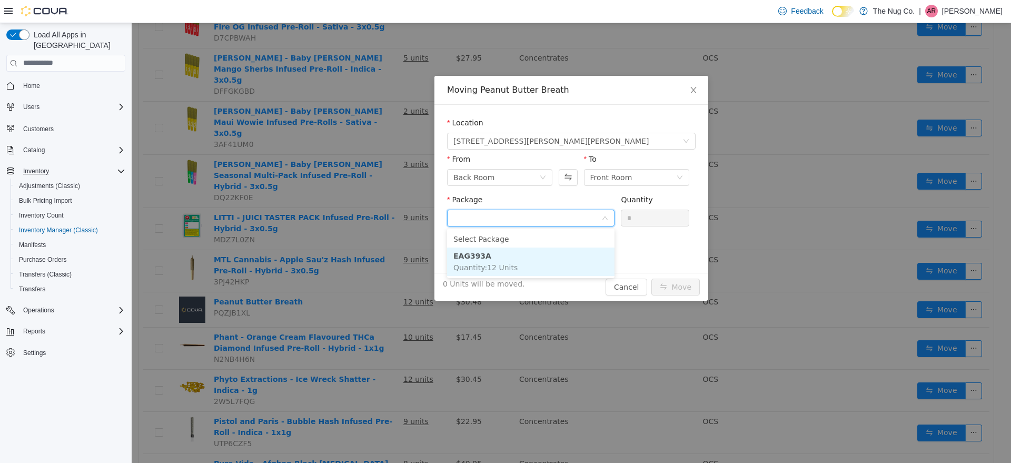
click at [498, 266] on span "Quantity : 12 Units" at bounding box center [485, 267] width 64 height 8
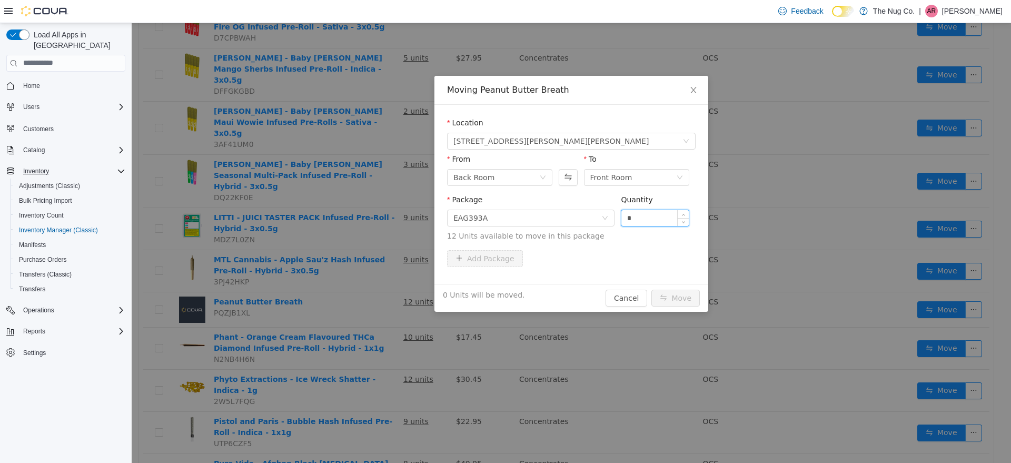
click at [667, 221] on input "*" at bounding box center [654, 218] width 67 height 16
type input "*"
click at [678, 300] on button "Move" at bounding box center [675, 297] width 48 height 17
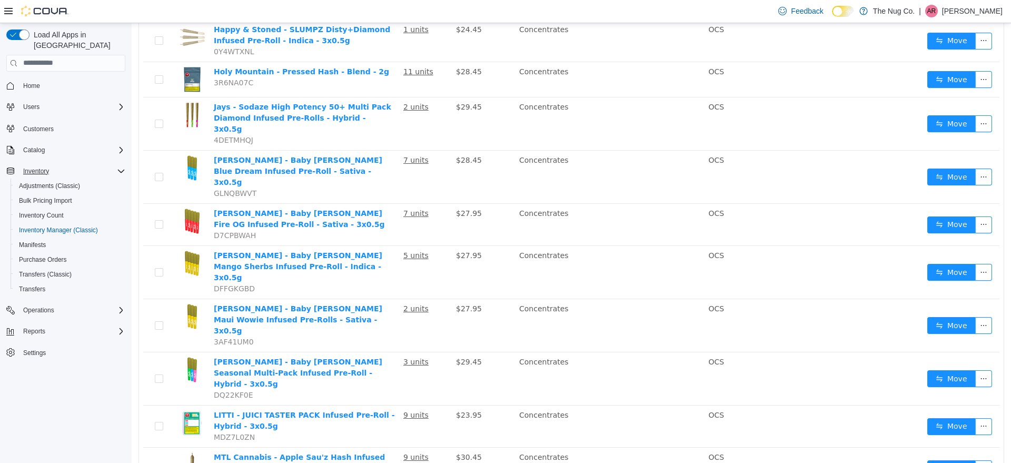
scroll to position [0, 0]
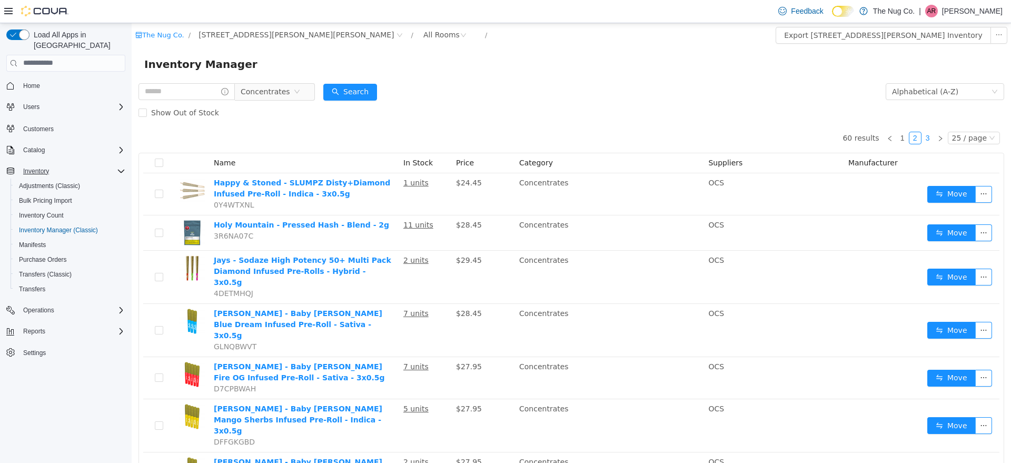
click at [922, 140] on link "3" at bounding box center [928, 138] width 12 height 12
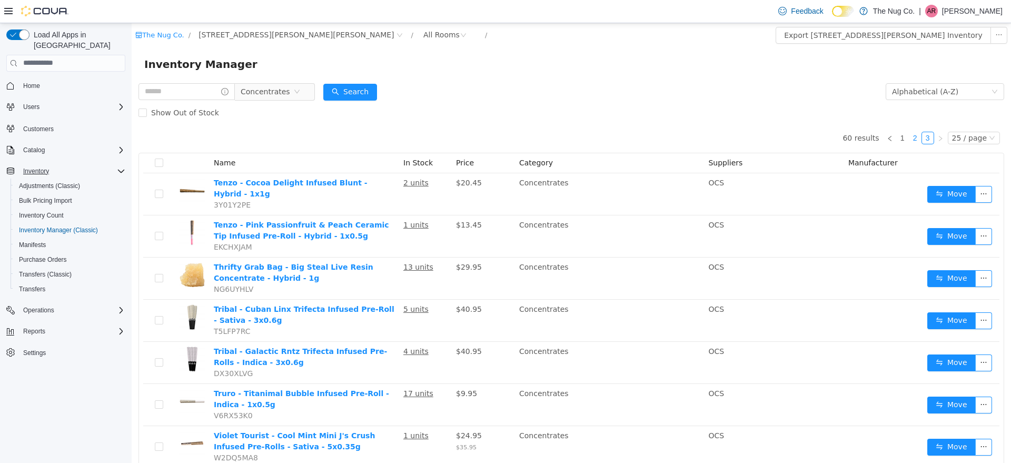
click at [909, 134] on link "2" at bounding box center [915, 138] width 12 height 12
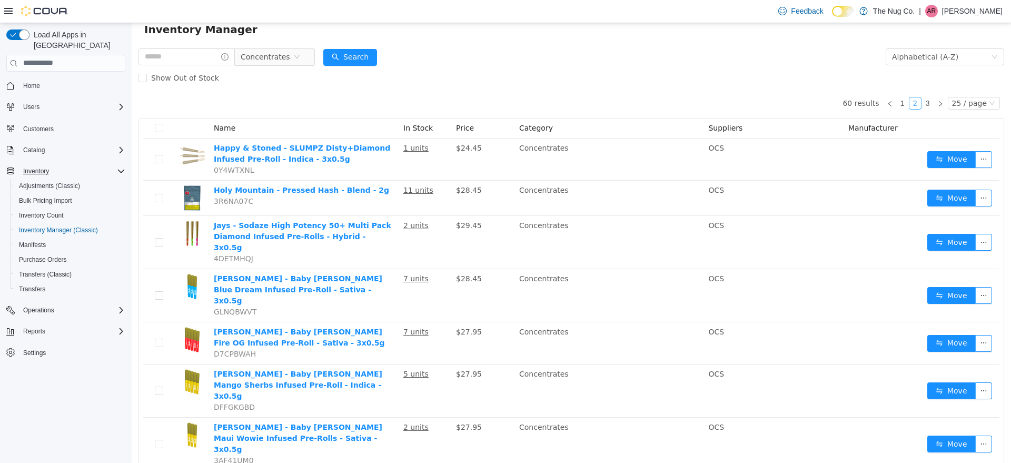
scroll to position [22, 0]
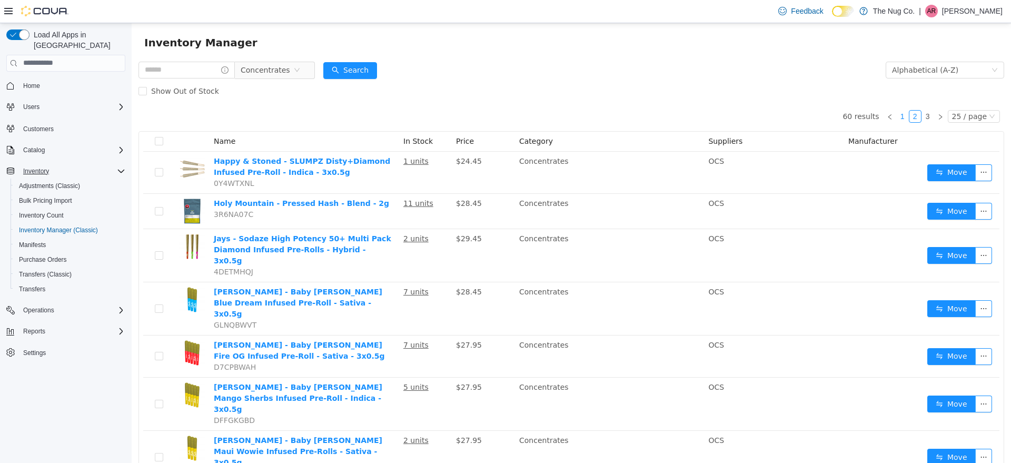
click at [897, 118] on link "1" at bounding box center [903, 116] width 12 height 12
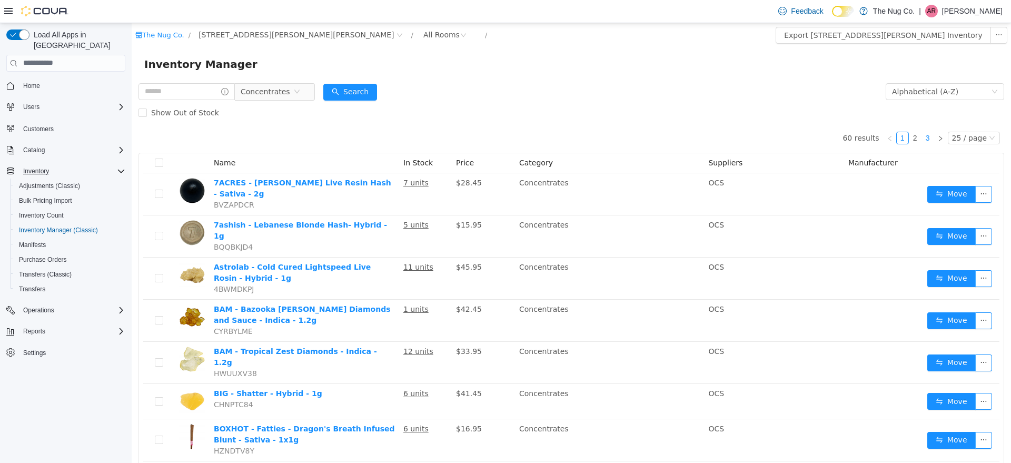
click at [922, 134] on link "3" at bounding box center [928, 138] width 12 height 12
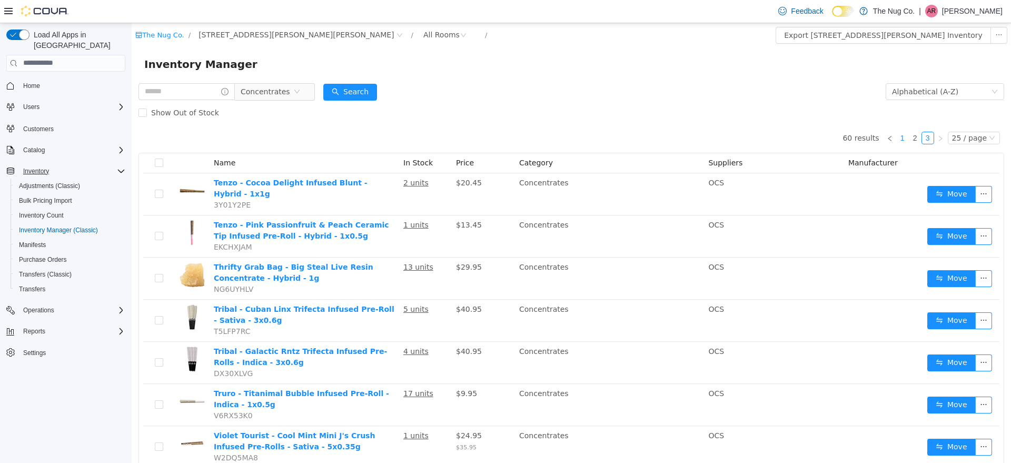
click at [897, 141] on link "1" at bounding box center [903, 138] width 12 height 12
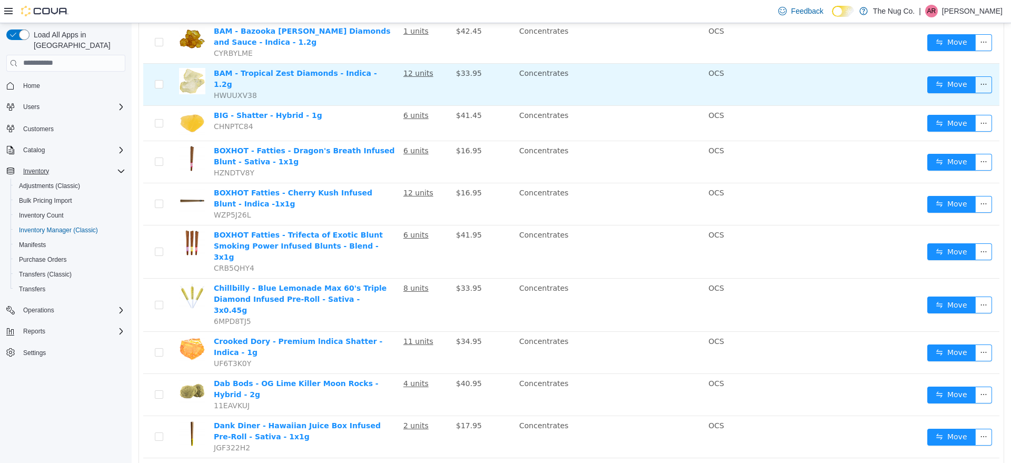
scroll to position [15, 0]
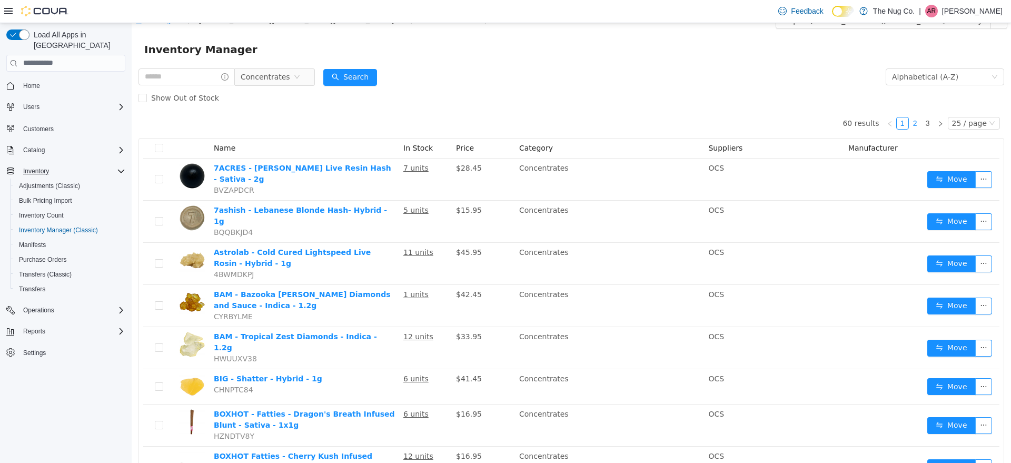
click at [909, 127] on link "2" at bounding box center [915, 123] width 12 height 12
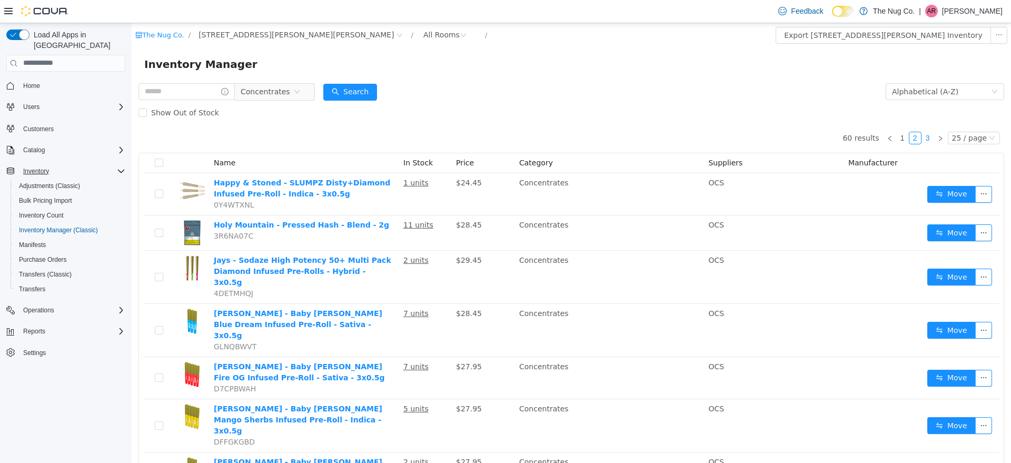
click at [922, 136] on link "3" at bounding box center [928, 138] width 12 height 12
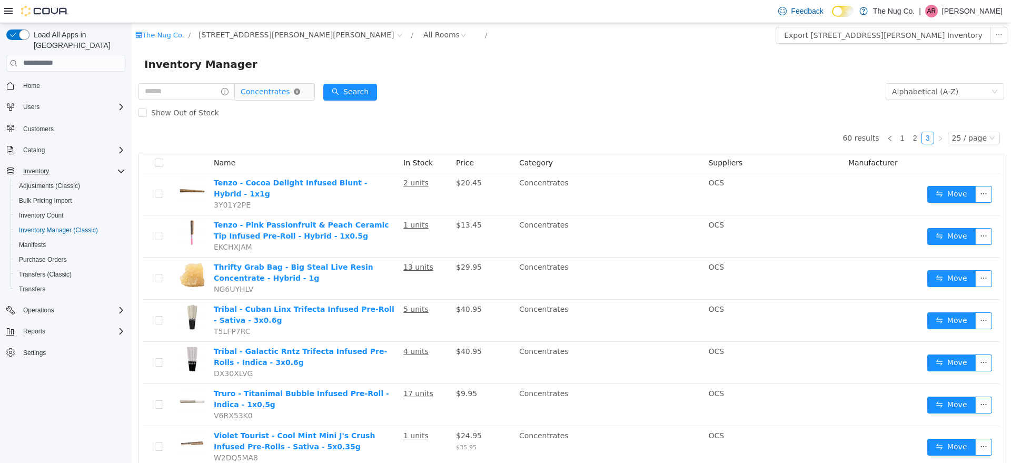
click at [300, 90] on icon "icon: close-circle" at bounding box center [297, 91] width 6 height 6
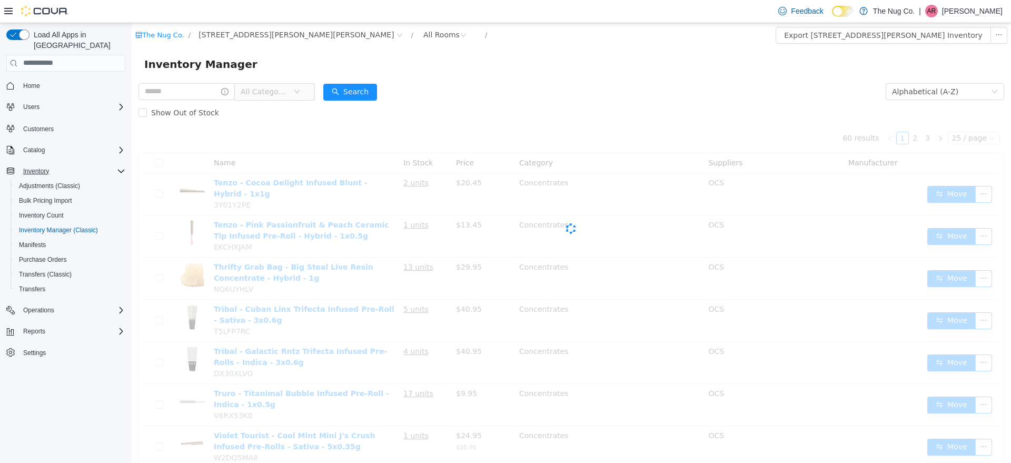
click at [300, 95] on icon "icon: down" at bounding box center [297, 91] width 6 height 7
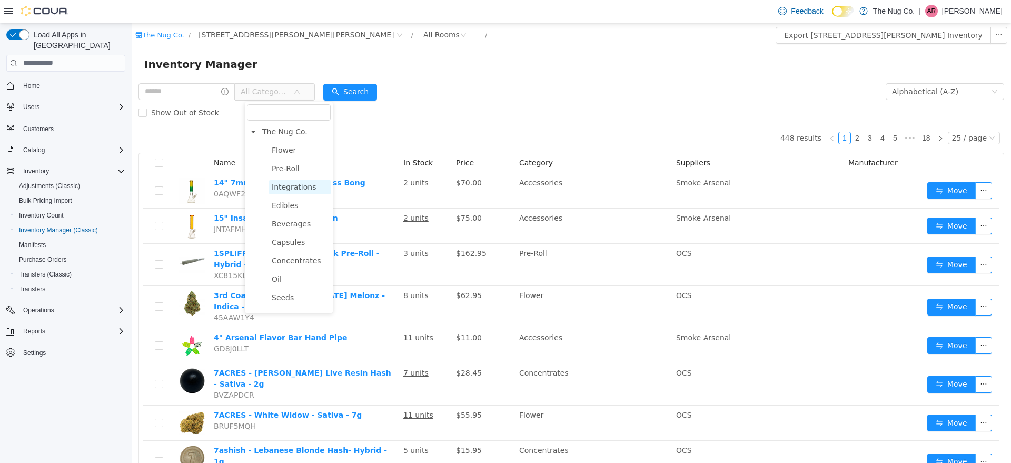
scroll to position [66, 0]
click at [292, 254] on span "Vapes" at bounding box center [300, 250] width 62 height 14
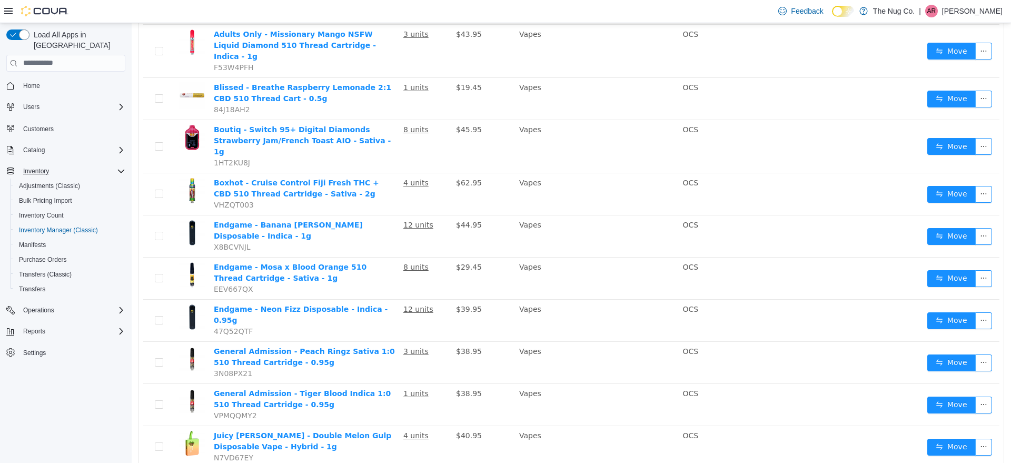
scroll to position [0, 0]
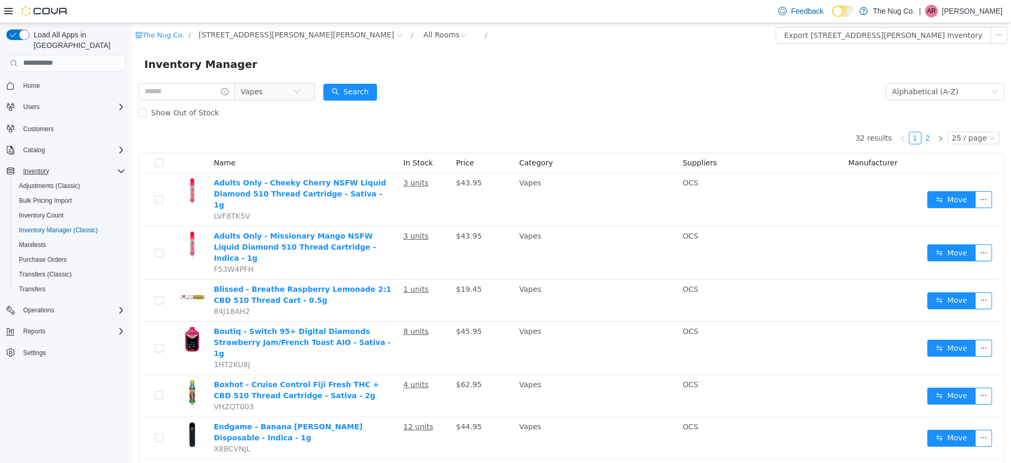
click at [925, 140] on link "2" at bounding box center [928, 138] width 12 height 12
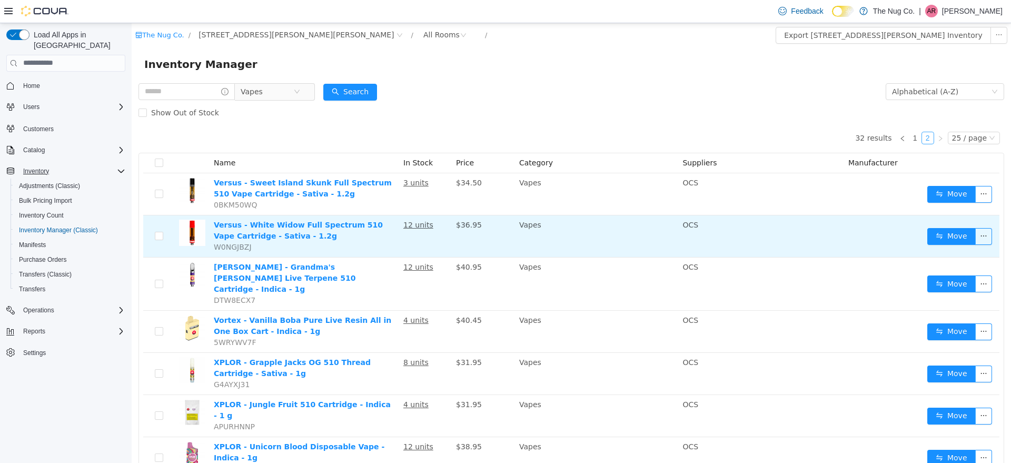
scroll to position [22, 0]
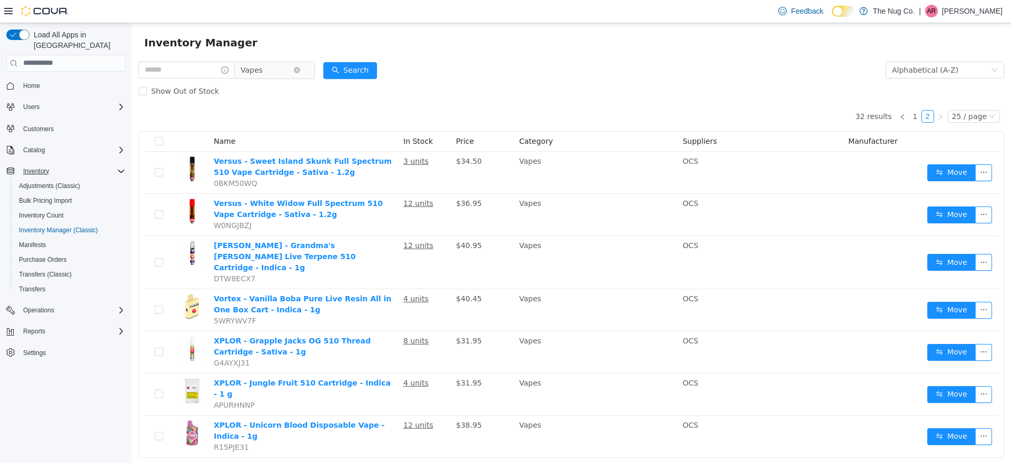
click at [306, 76] on span "Vapes" at bounding box center [270, 69] width 72 height 17
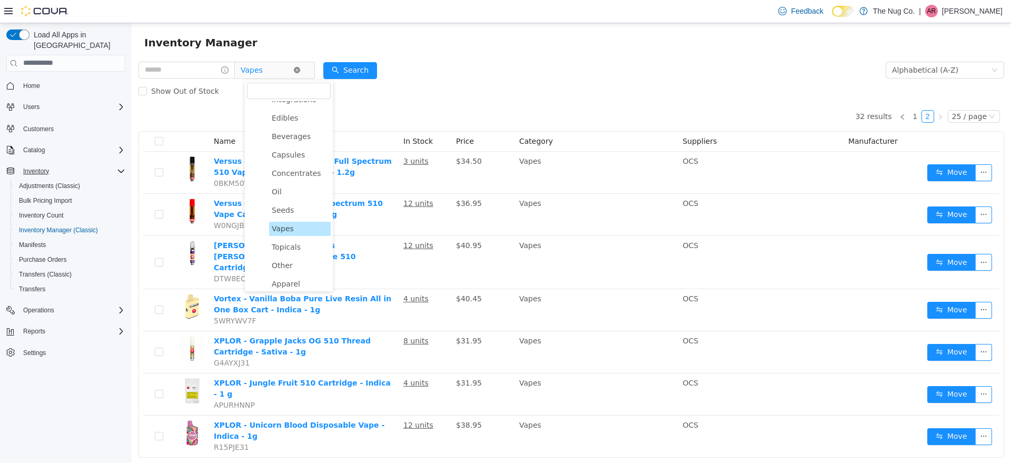
click at [300, 67] on icon "icon: close-circle" at bounding box center [297, 69] width 6 height 6
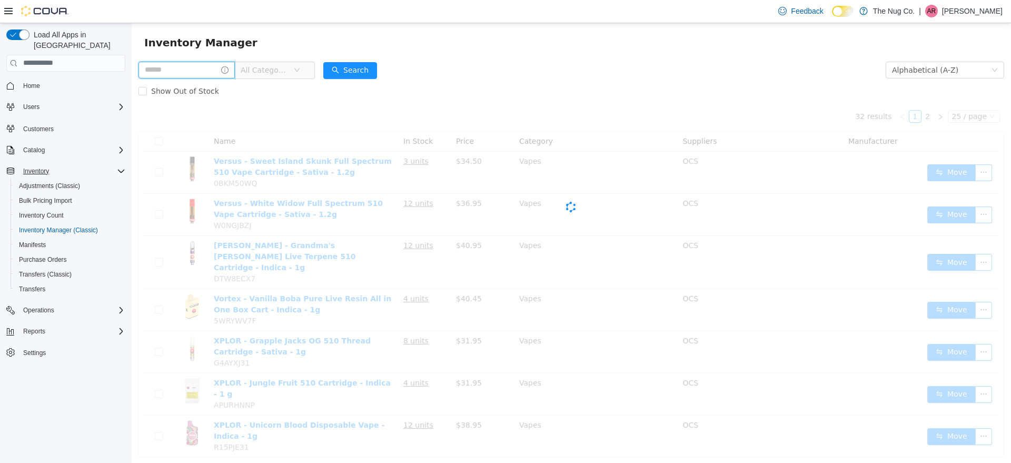
click at [181, 64] on input "text" at bounding box center [186, 69] width 96 height 17
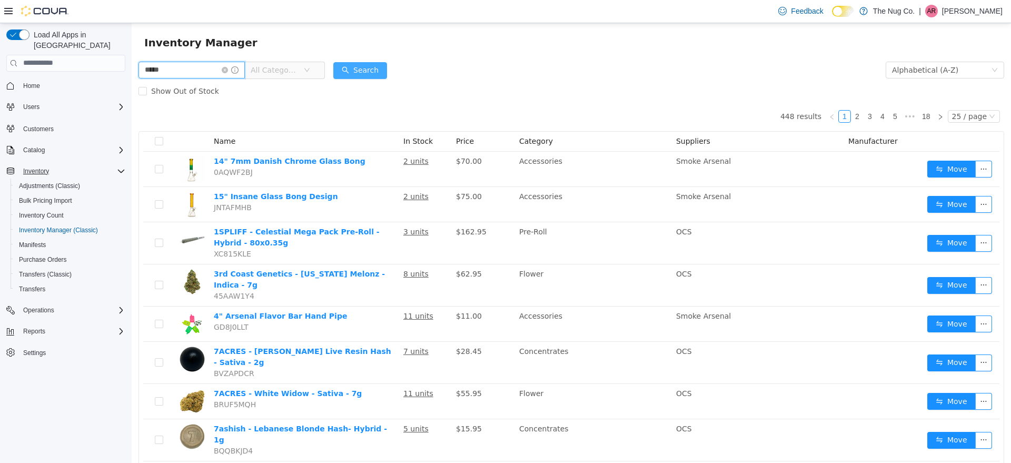
type input "*****"
click at [365, 71] on button "Search" at bounding box center [360, 70] width 54 height 17
